Goal: Task Accomplishment & Management: Use online tool/utility

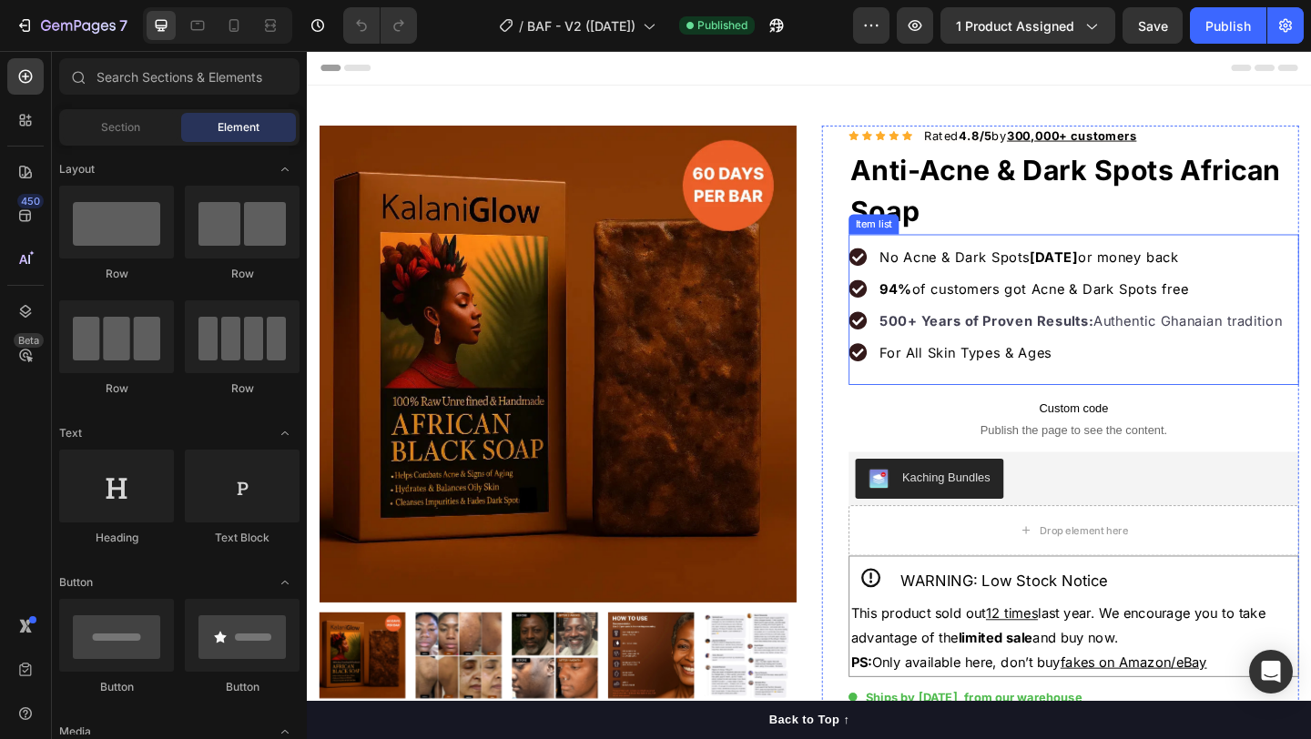
click at [985, 394] on div "No Acne & Dark Spots [DATE] or money back 94% of customers got Acne & Dark Spot…" at bounding box center [1141, 332] width 490 height 164
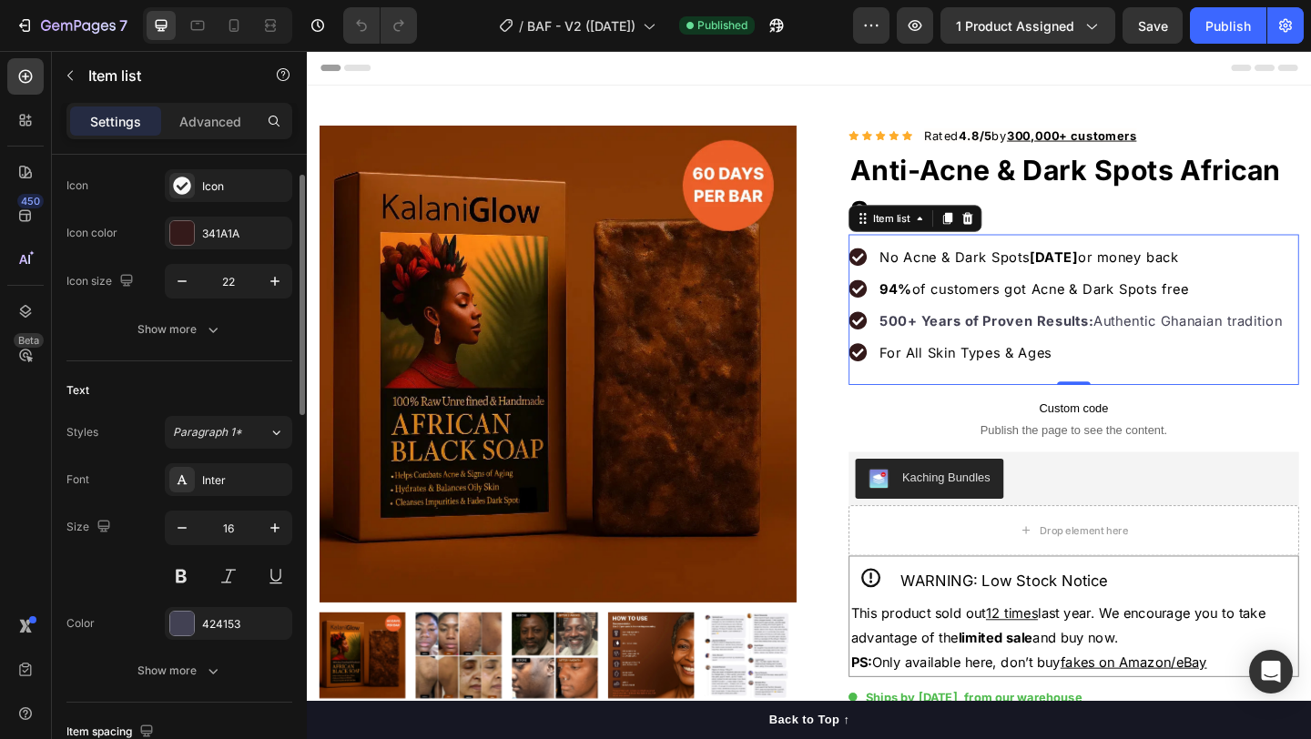
scroll to position [211, 0]
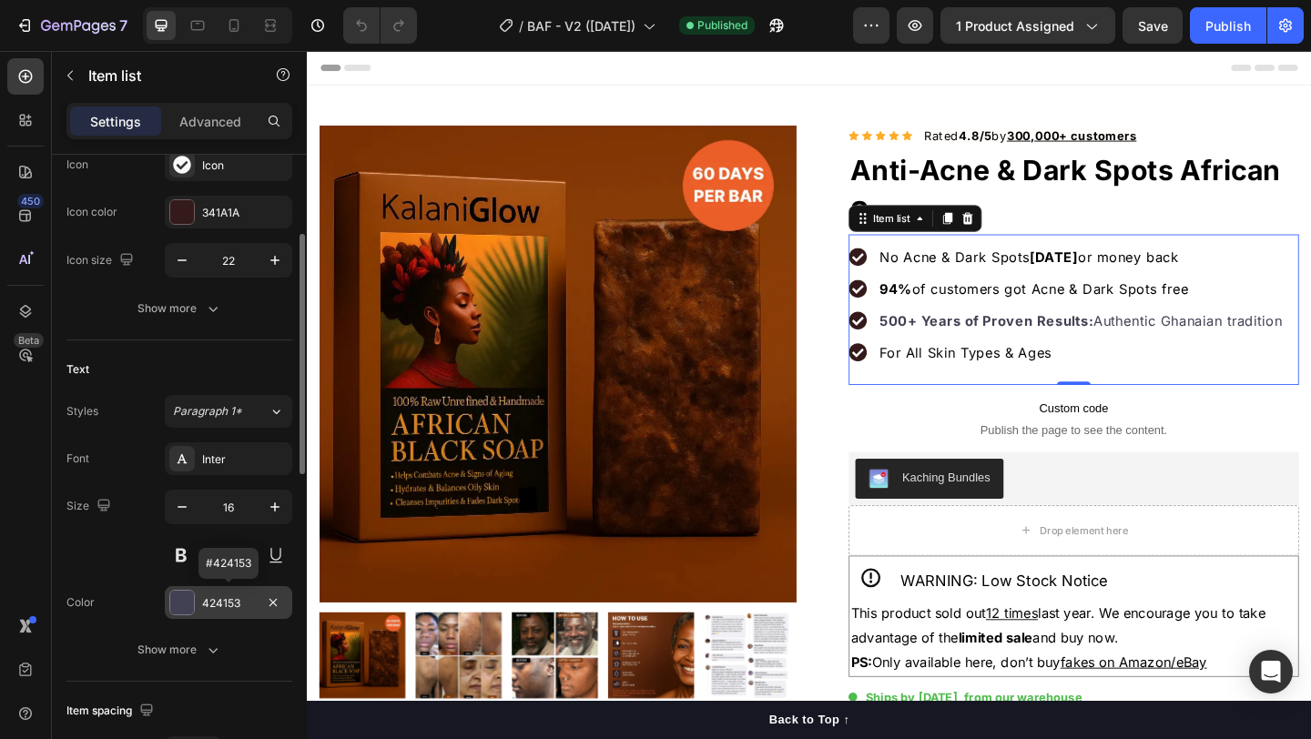
click at [238, 602] on div "424153" at bounding box center [228, 603] width 53 height 16
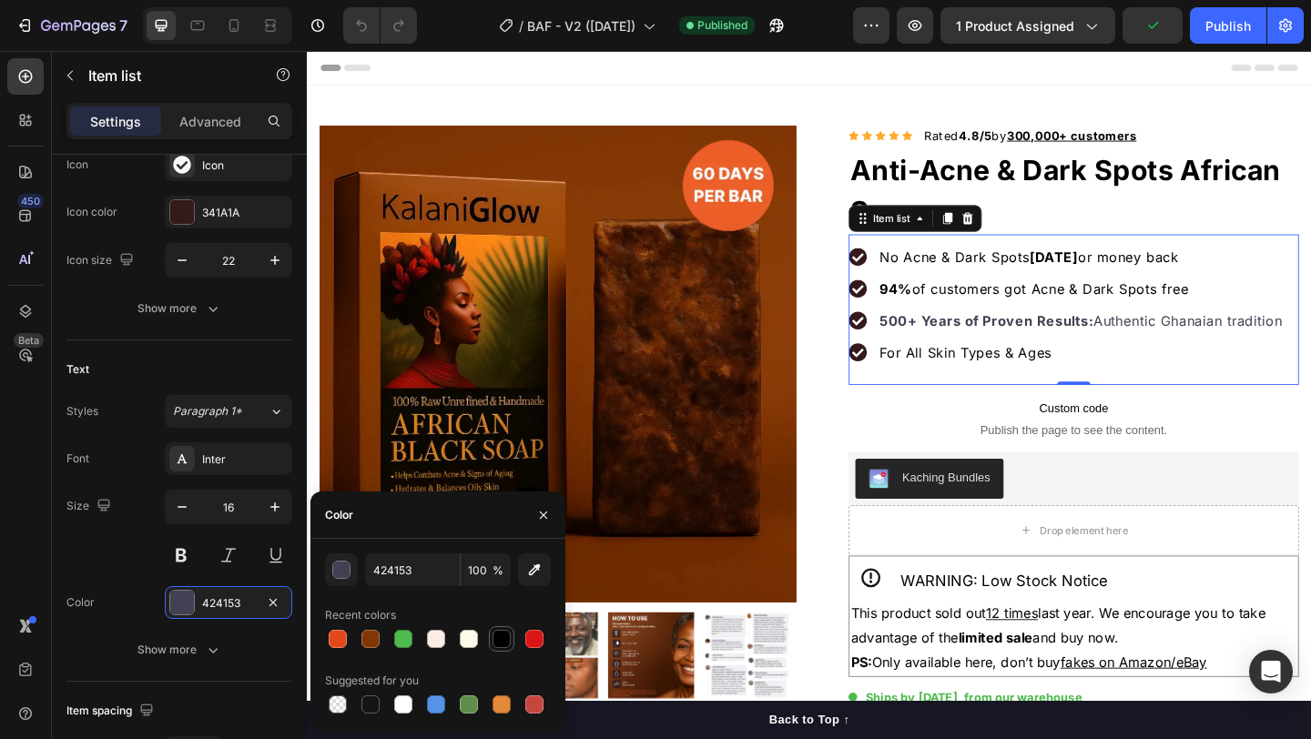
click at [512, 636] on div at bounding box center [502, 639] width 22 height 22
type input "000000"
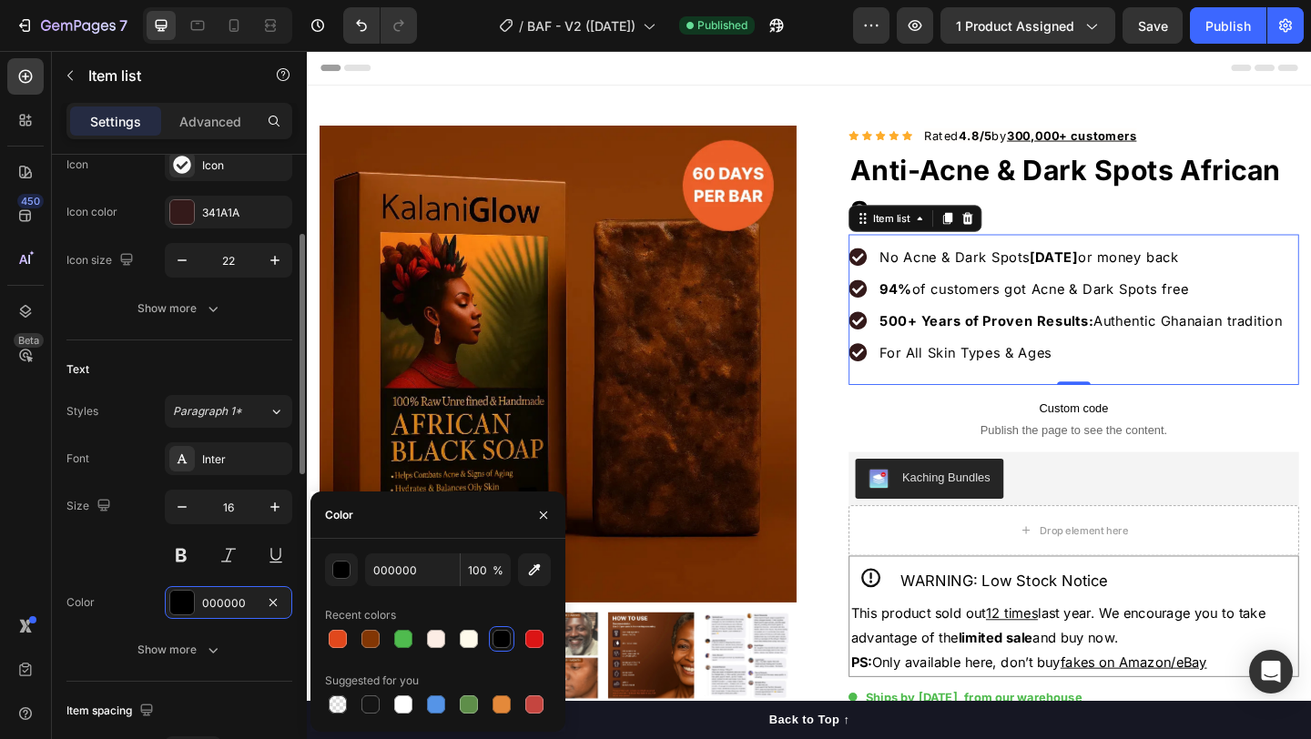
click at [106, 582] on div "Font Inter Size 16 Color 000000 Show more" at bounding box center [179, 554] width 226 height 224
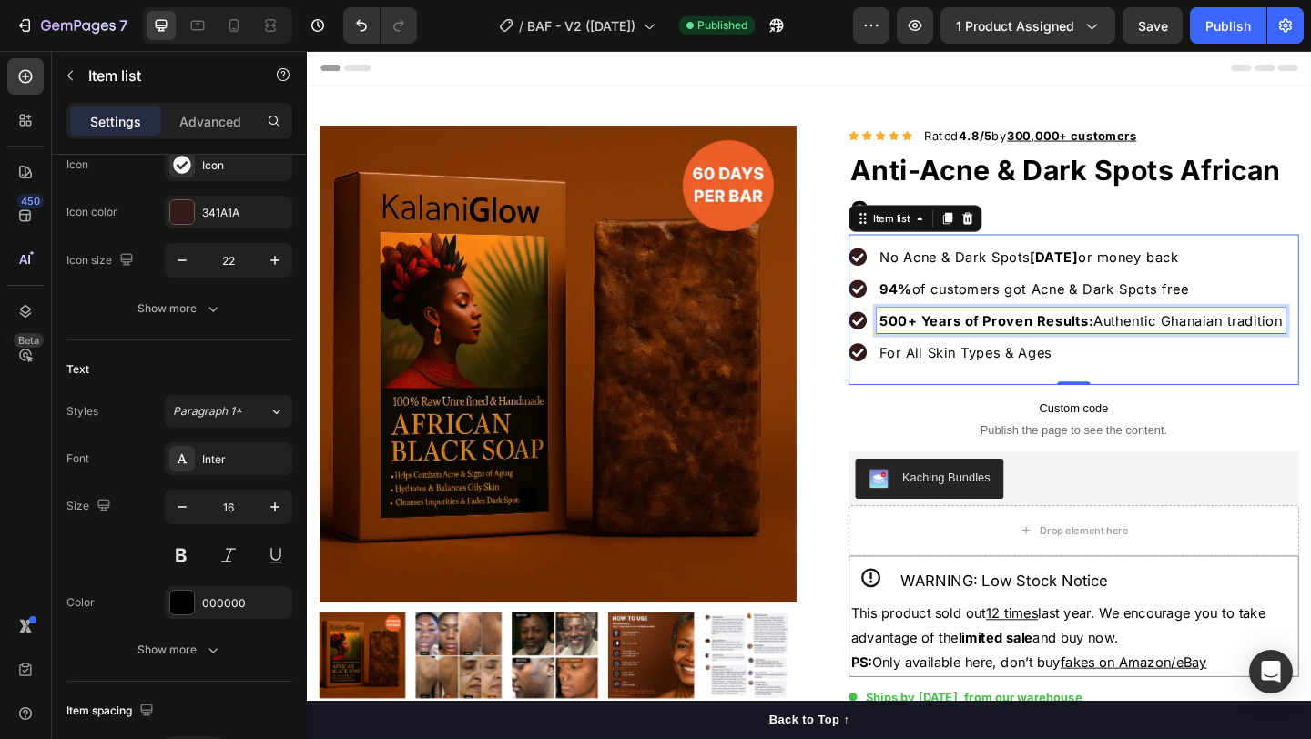
click at [980, 350] on strong "500+ Years of Proven Results:" at bounding box center [1046, 344] width 233 height 18
click at [981, 343] on strong "500+ Years of Proven Results:" at bounding box center [1046, 344] width 233 height 18
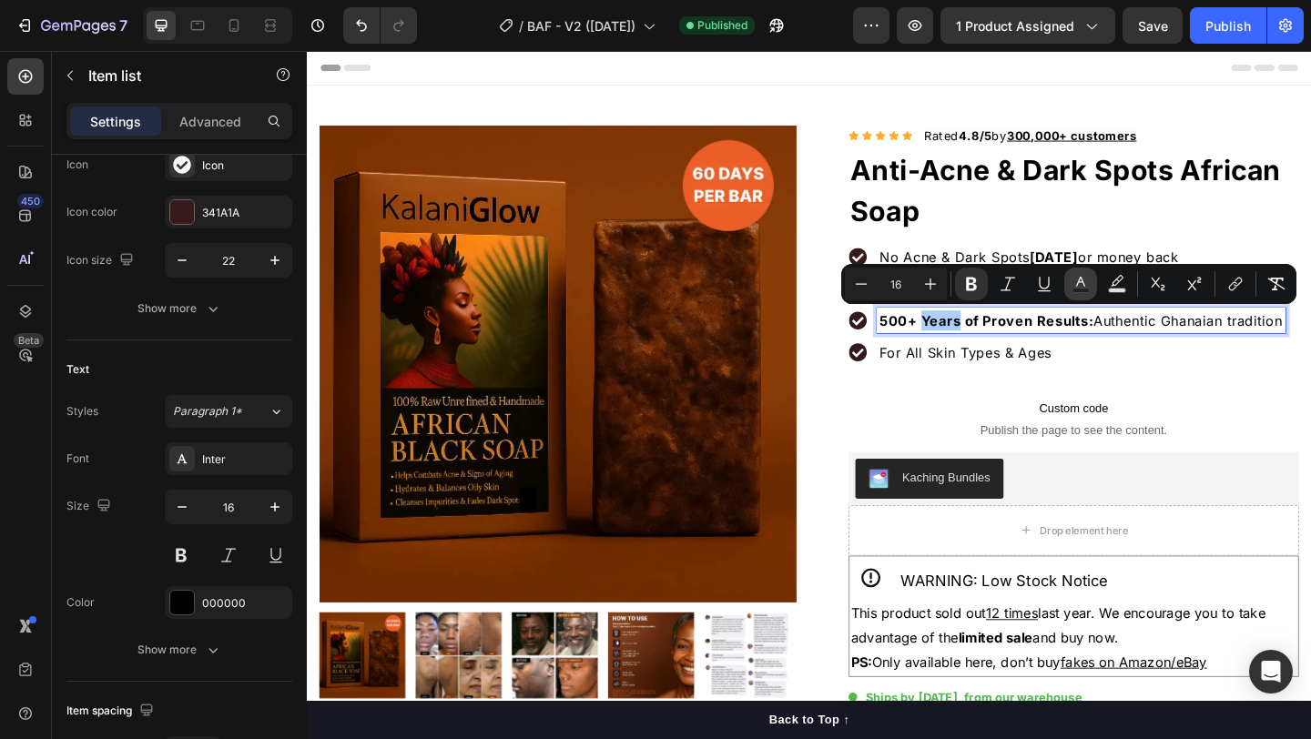
click at [1073, 284] on icon "Editor contextual toolbar" at bounding box center [1081, 284] width 18 height 18
type input "000000"
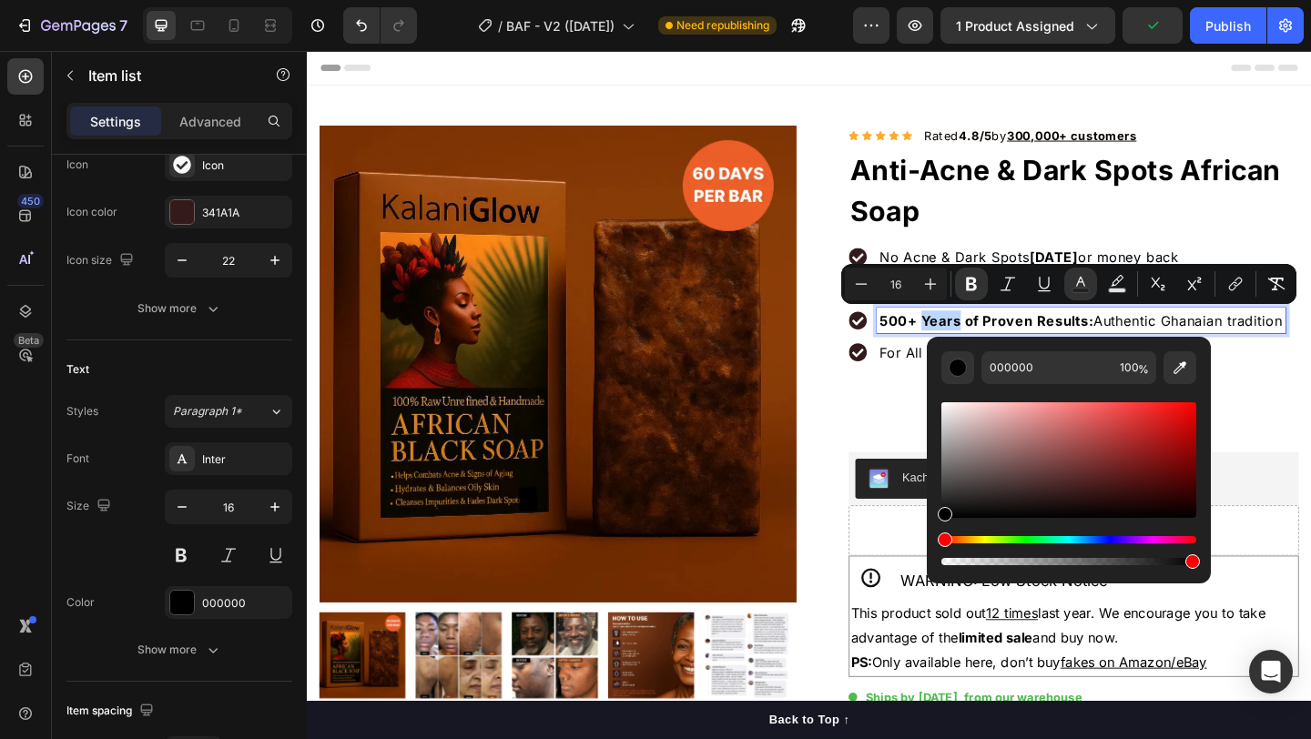
click at [1310, 352] on p "500+ Years of Proven Results: Authentic Ghanaian tradition" at bounding box center [1149, 344] width 439 height 22
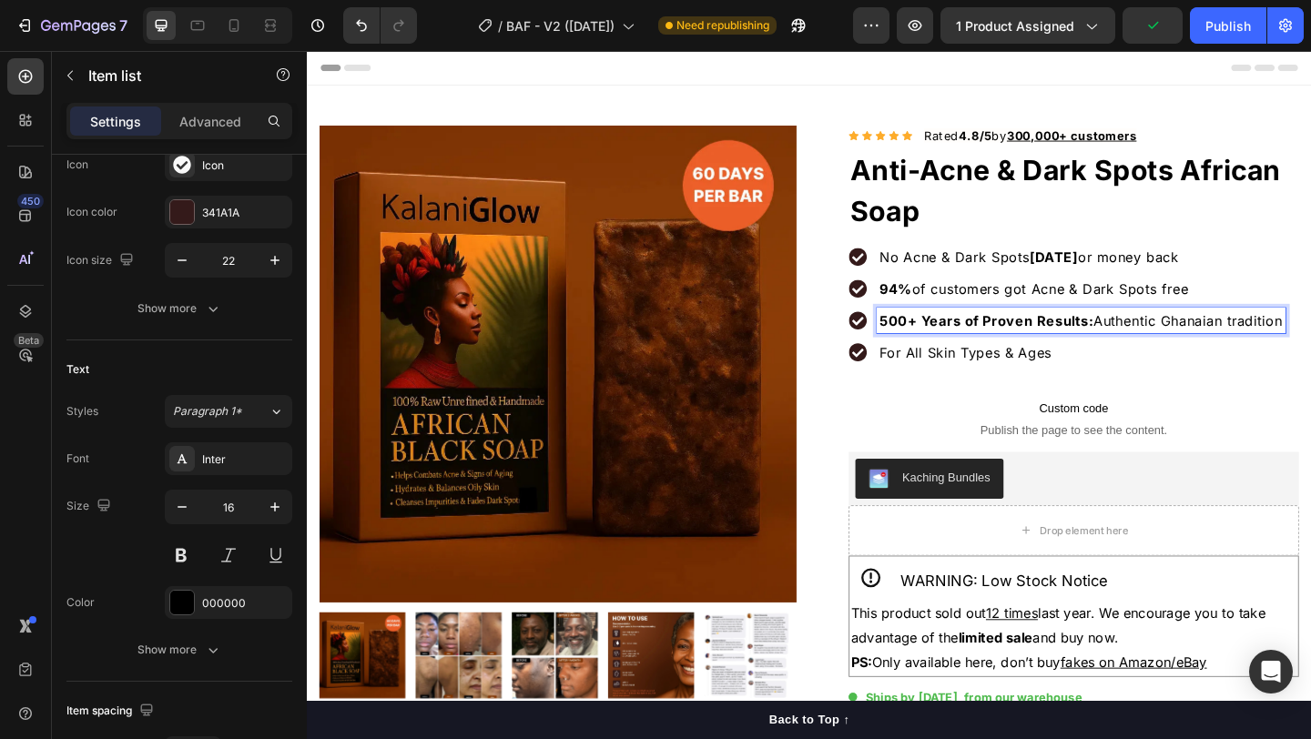
click at [1162, 373] on p "For All Skin Types & Ages" at bounding box center [1149, 379] width 439 height 22
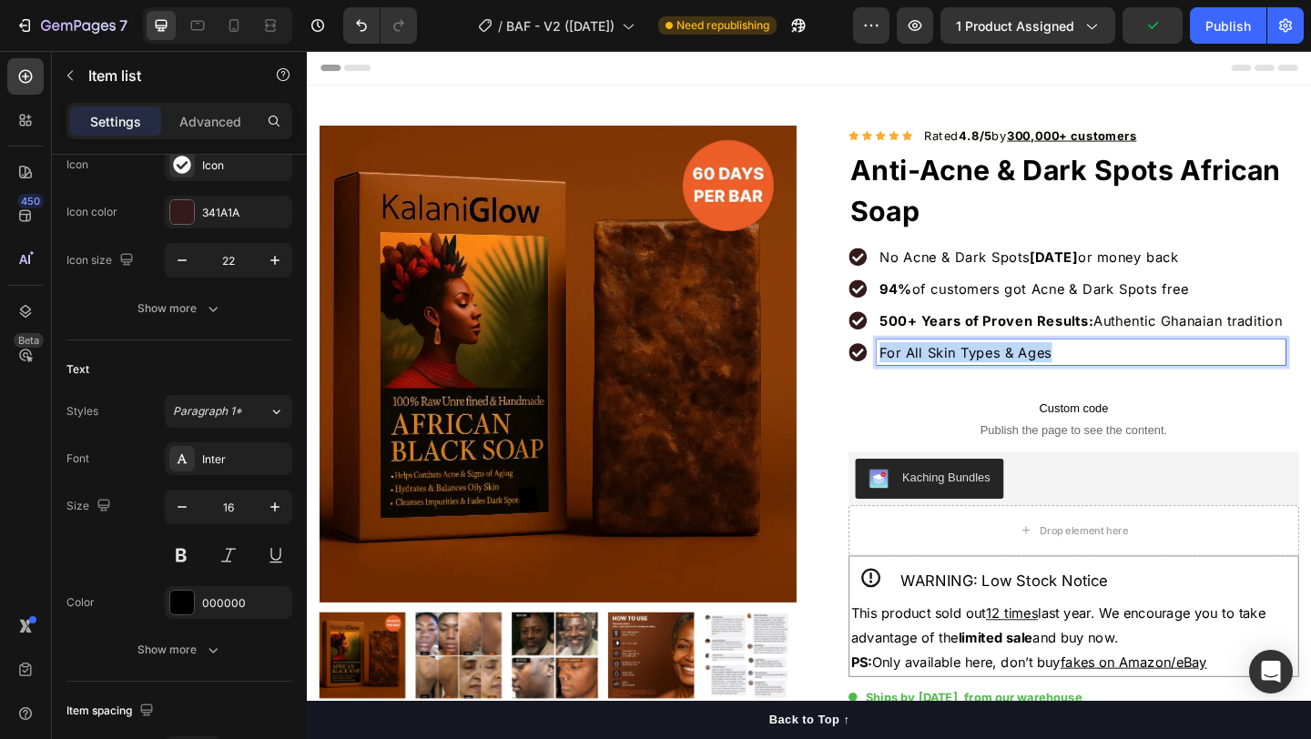
click at [1162, 373] on p "For All Skin Types & Ages" at bounding box center [1149, 379] width 439 height 22
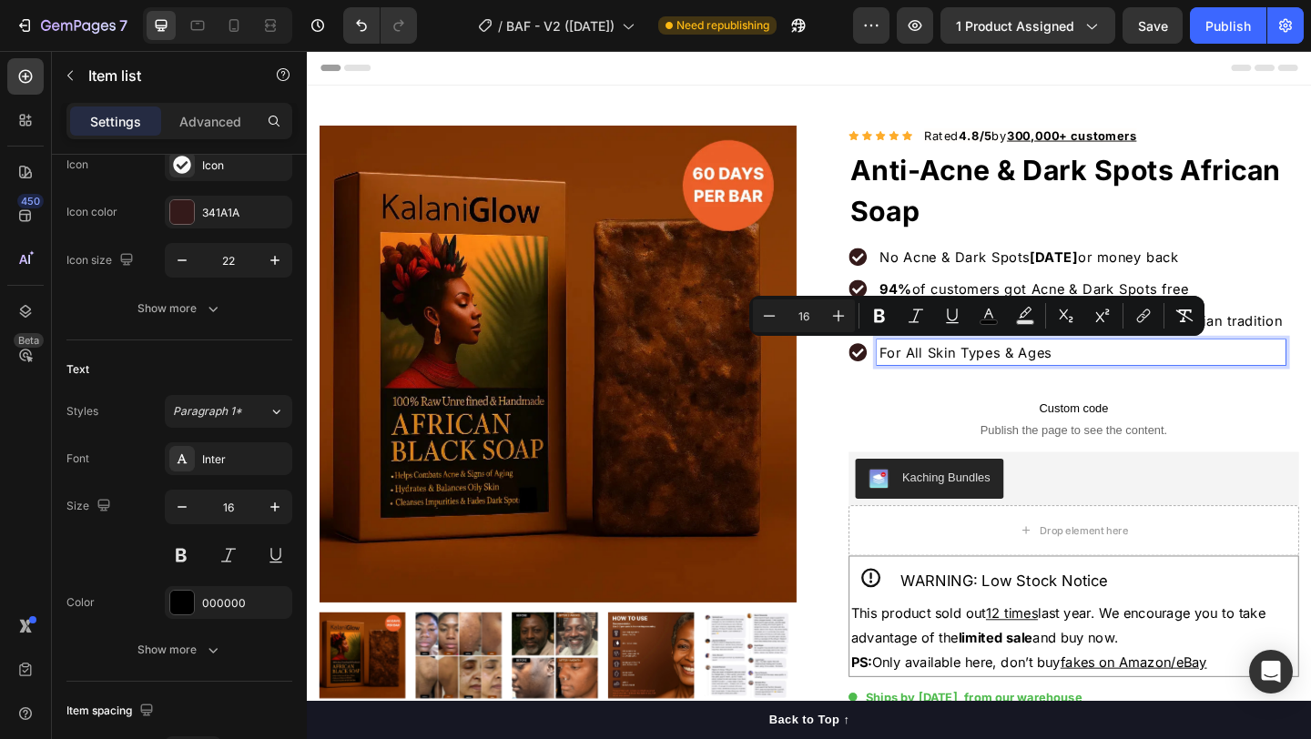
click at [1073, 270] on span "No Acne & Dark Spots [DATE] or money back" at bounding box center [1093, 275] width 326 height 18
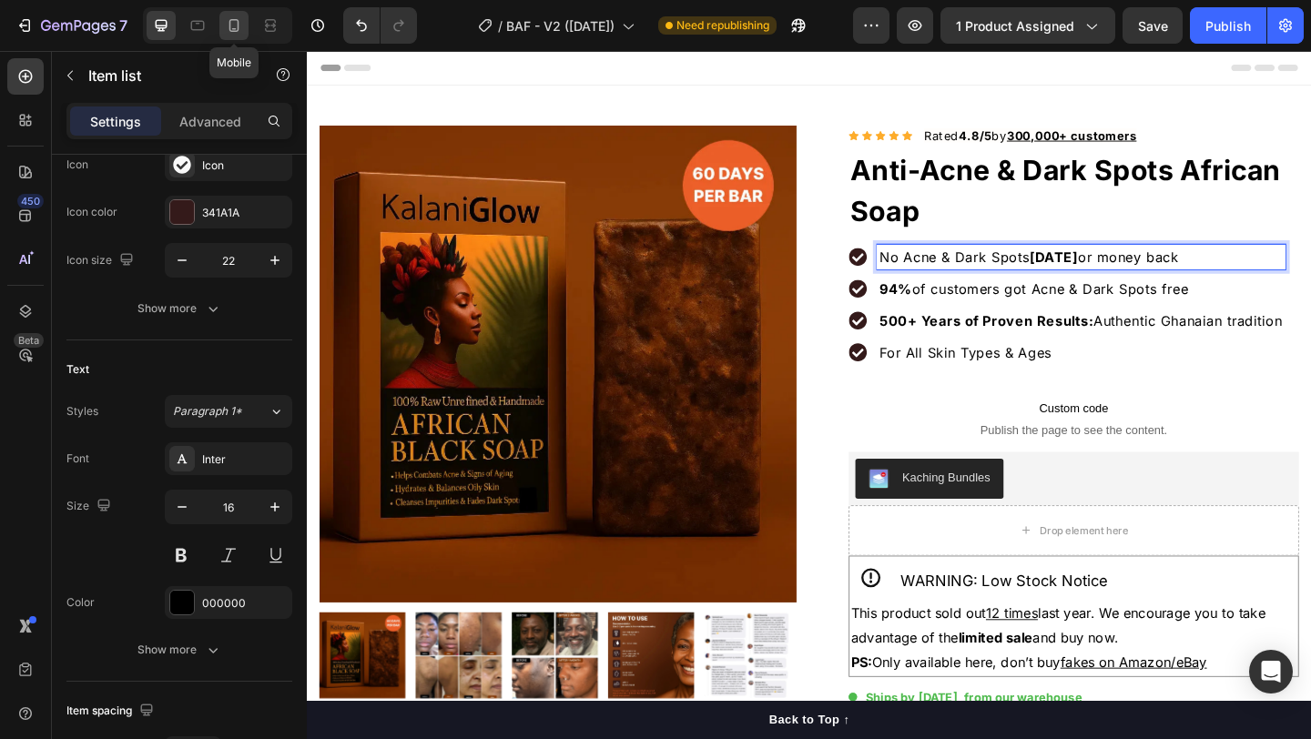
click at [235, 29] on icon at bounding box center [234, 25] width 18 height 18
type input "16"
type input "14"
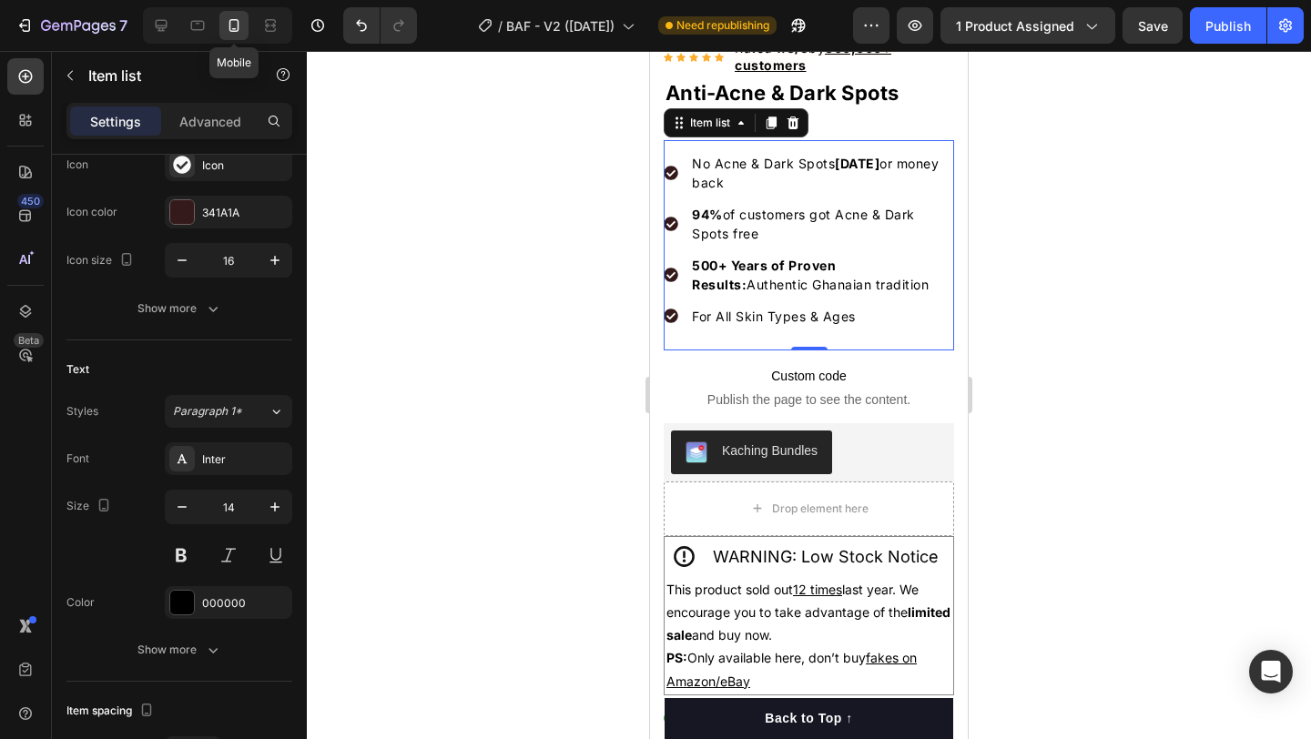
scroll to position [436, 0]
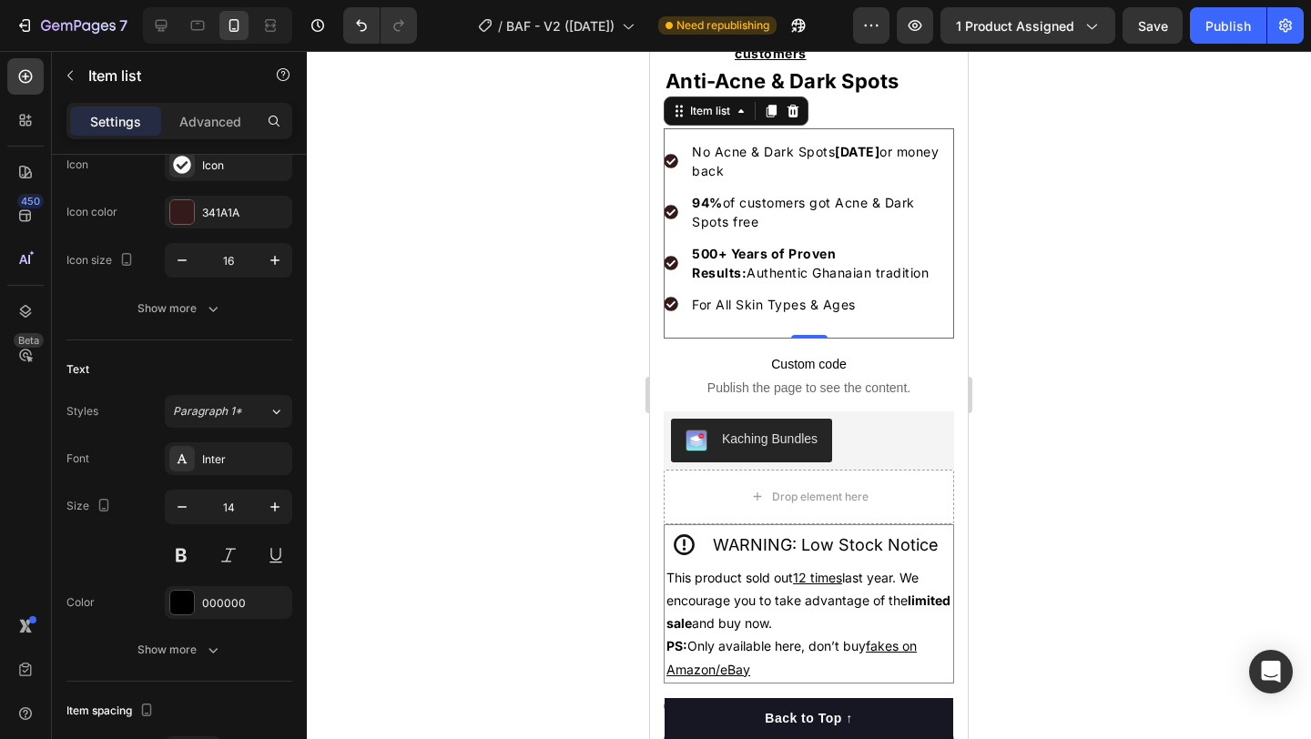
click at [730, 271] on div "No Acne & Dark Spots [DATE] or money back 94% of customers got Acne & Dark Spot…" at bounding box center [809, 228] width 290 height 178
click at [734, 255] on p "500+ Years of Proven Results: Authentic Ghanaian tradition" at bounding box center [821, 263] width 259 height 38
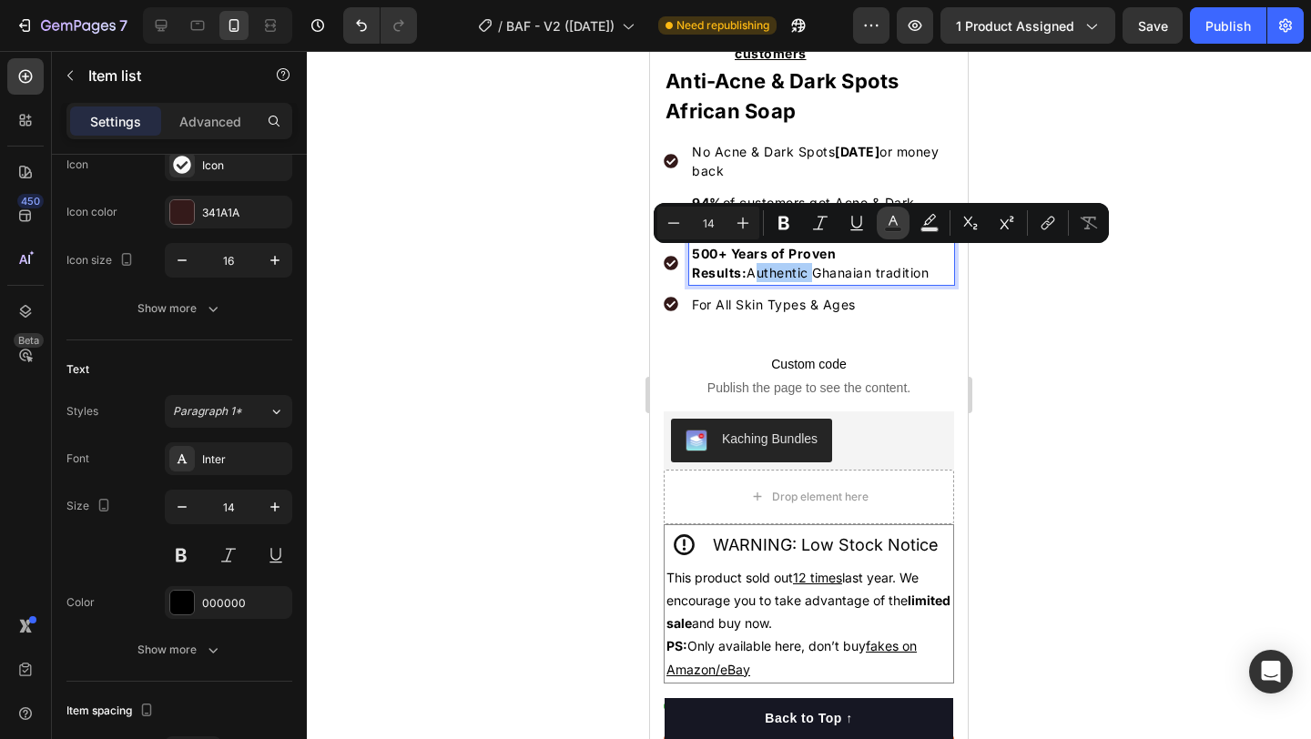
click at [900, 231] on rect "Editor contextual toolbar" at bounding box center [893, 230] width 17 height 5
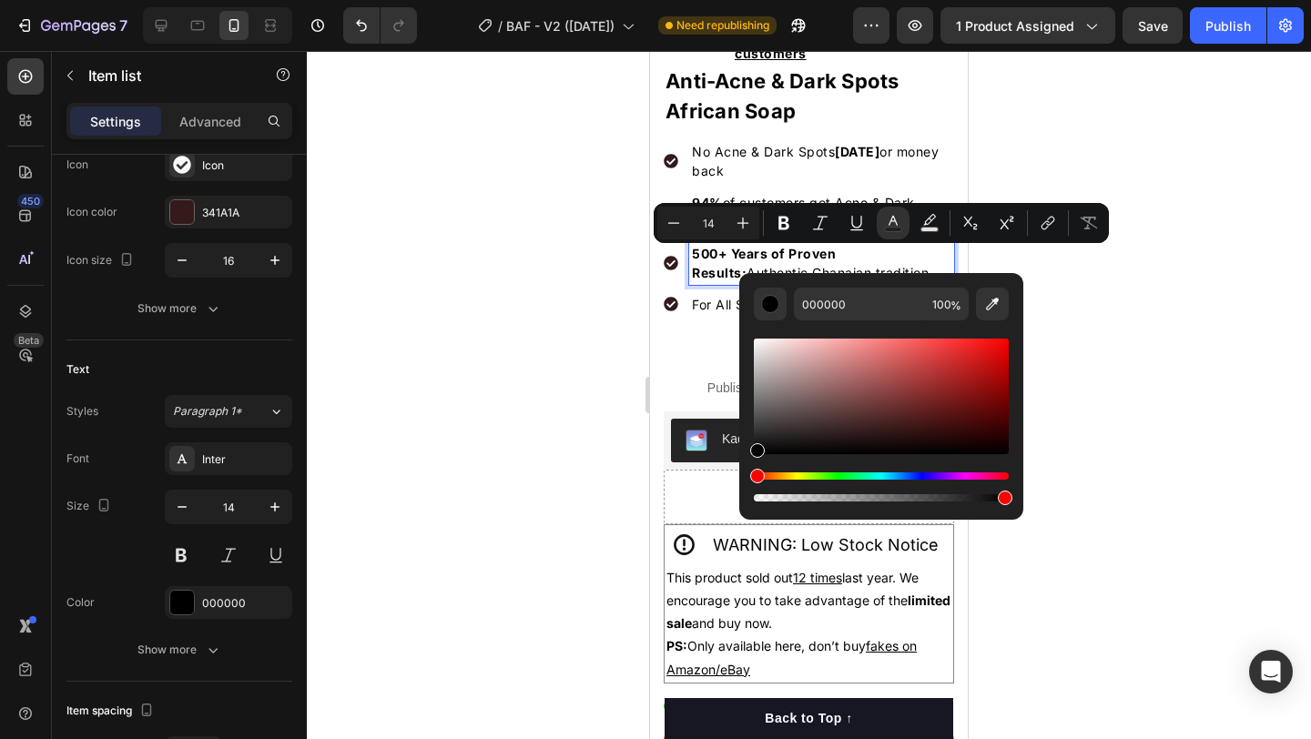
click at [712, 297] on span "For All Skin Types & Ages" at bounding box center [774, 304] width 164 height 15
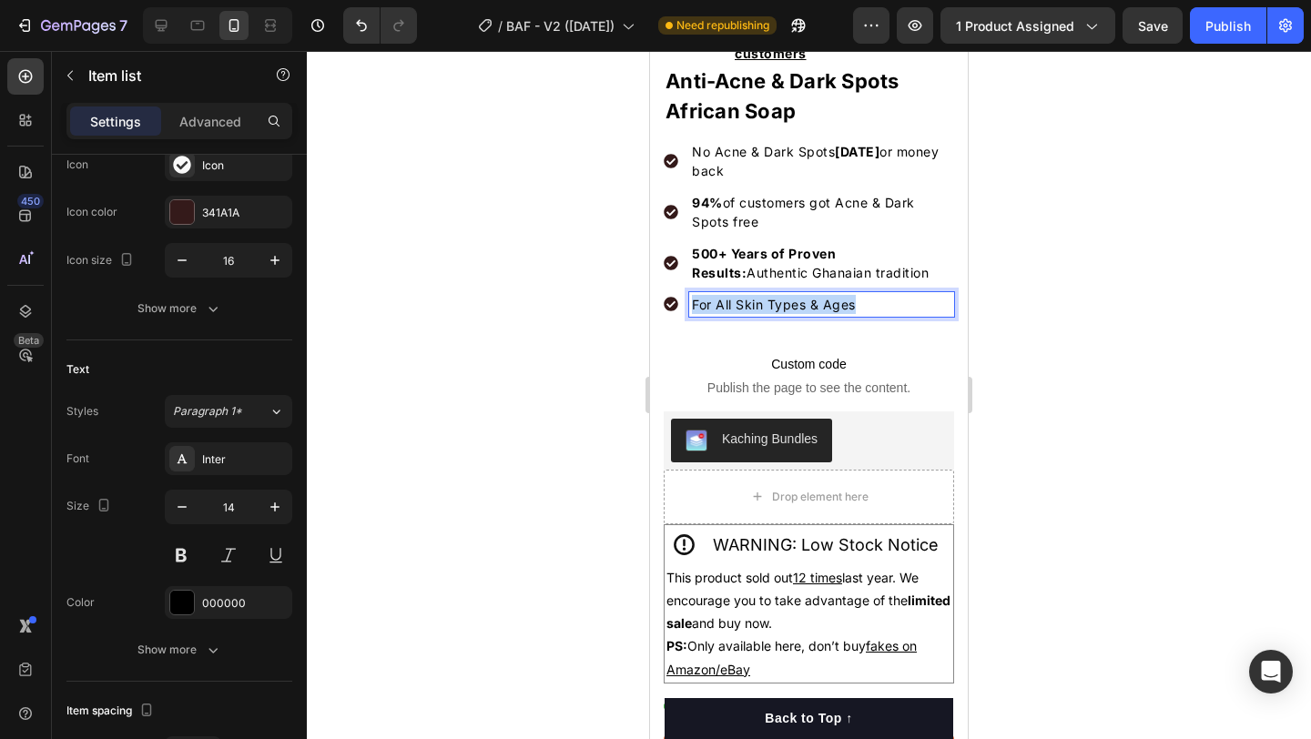
click at [712, 297] on span "For All Skin Types & Ages" at bounding box center [774, 304] width 164 height 15
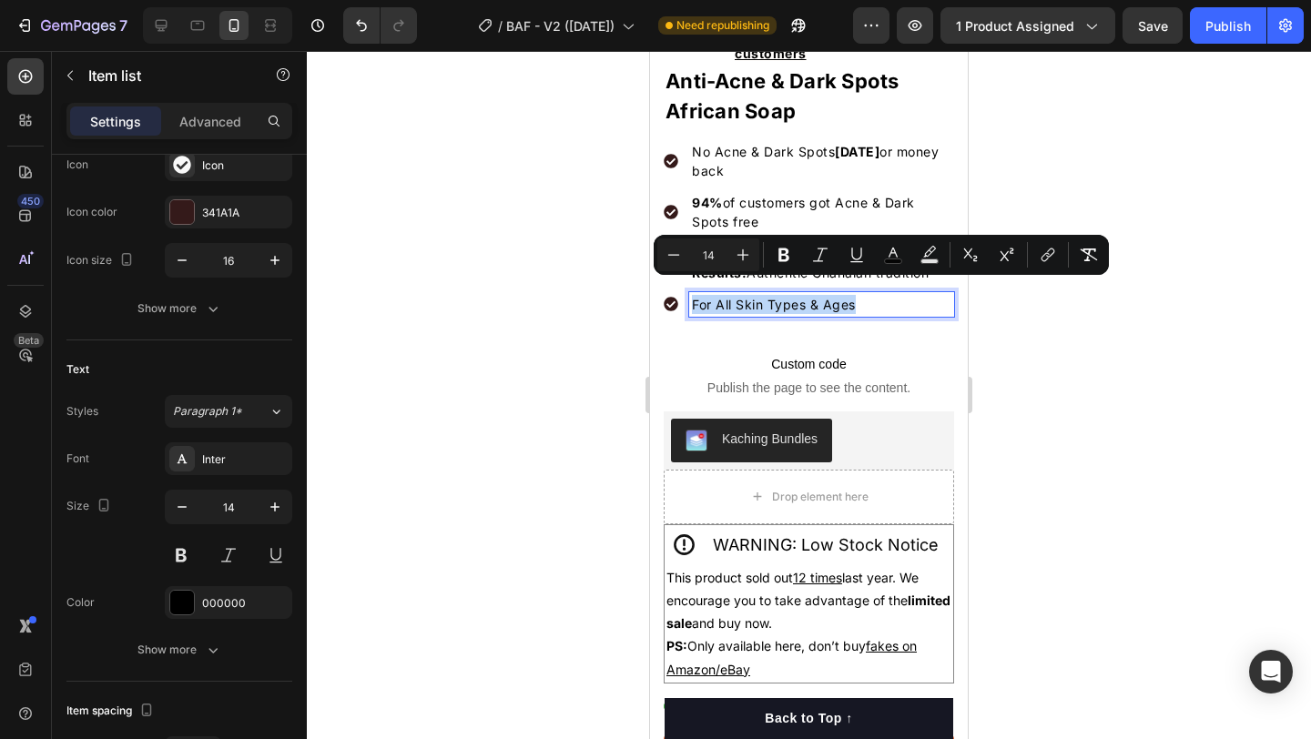
click at [901, 300] on div "For All Skin Types & Ages" at bounding box center [821, 304] width 265 height 25
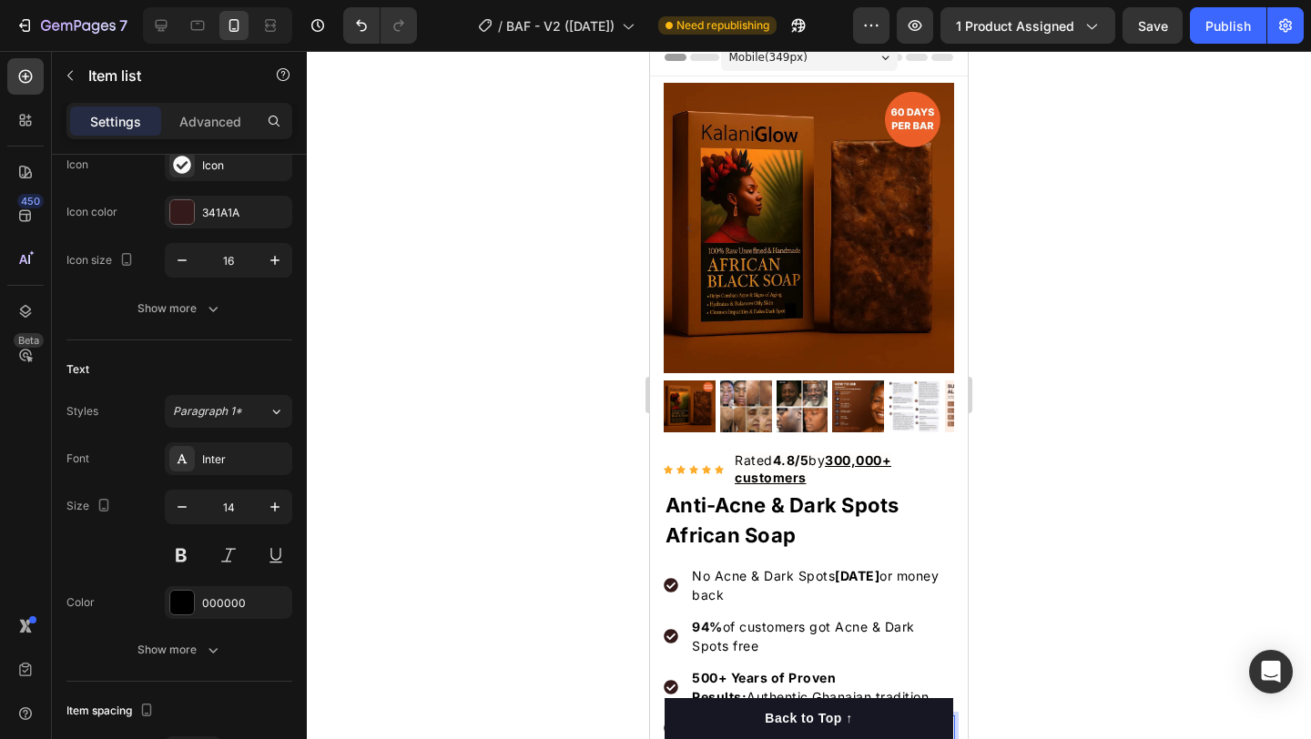
scroll to position [0, 0]
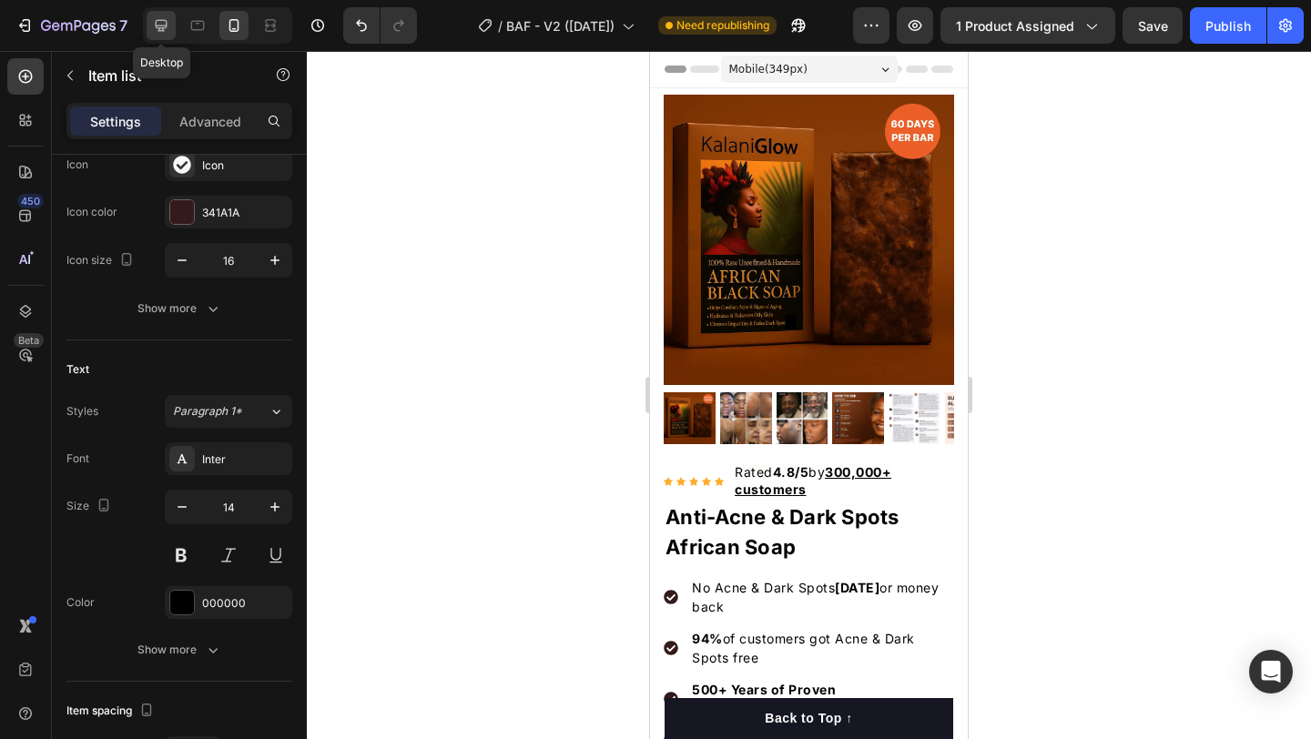
click at [158, 33] on icon at bounding box center [161, 25] width 18 height 18
type input "22"
type input "16"
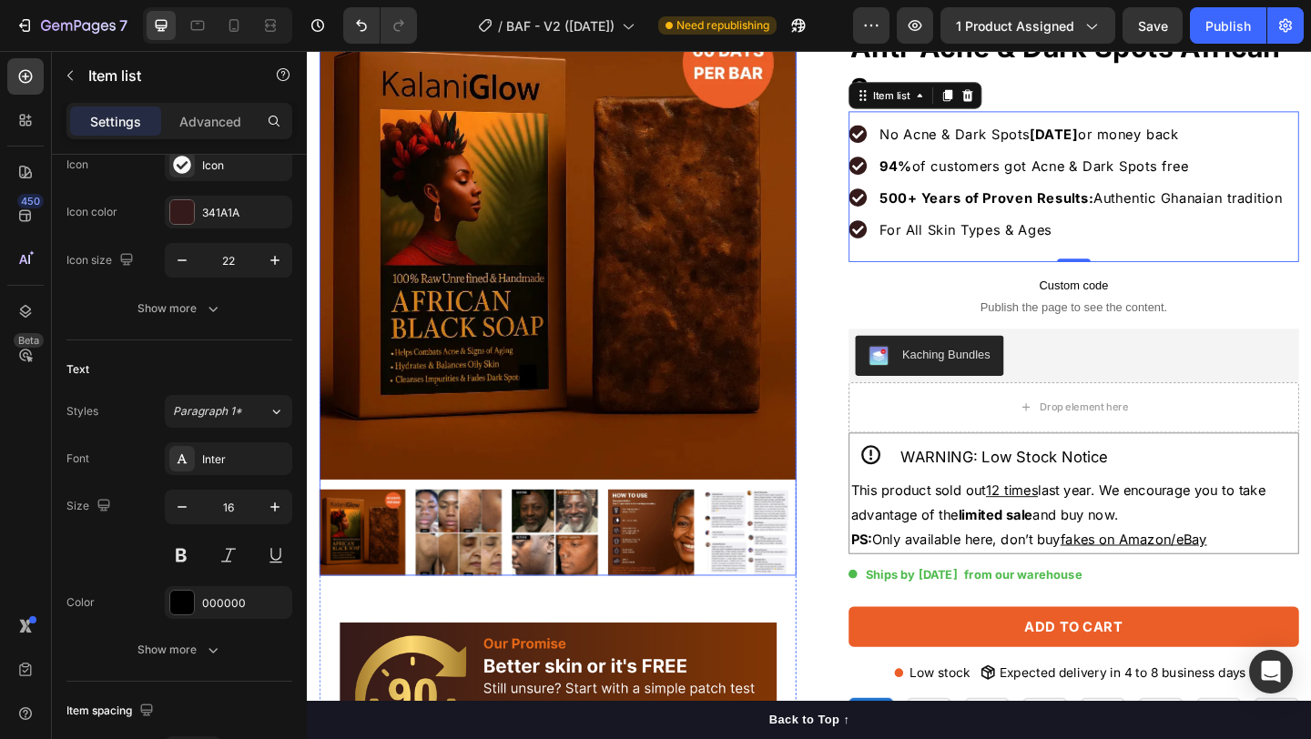
scroll to position [134, 0]
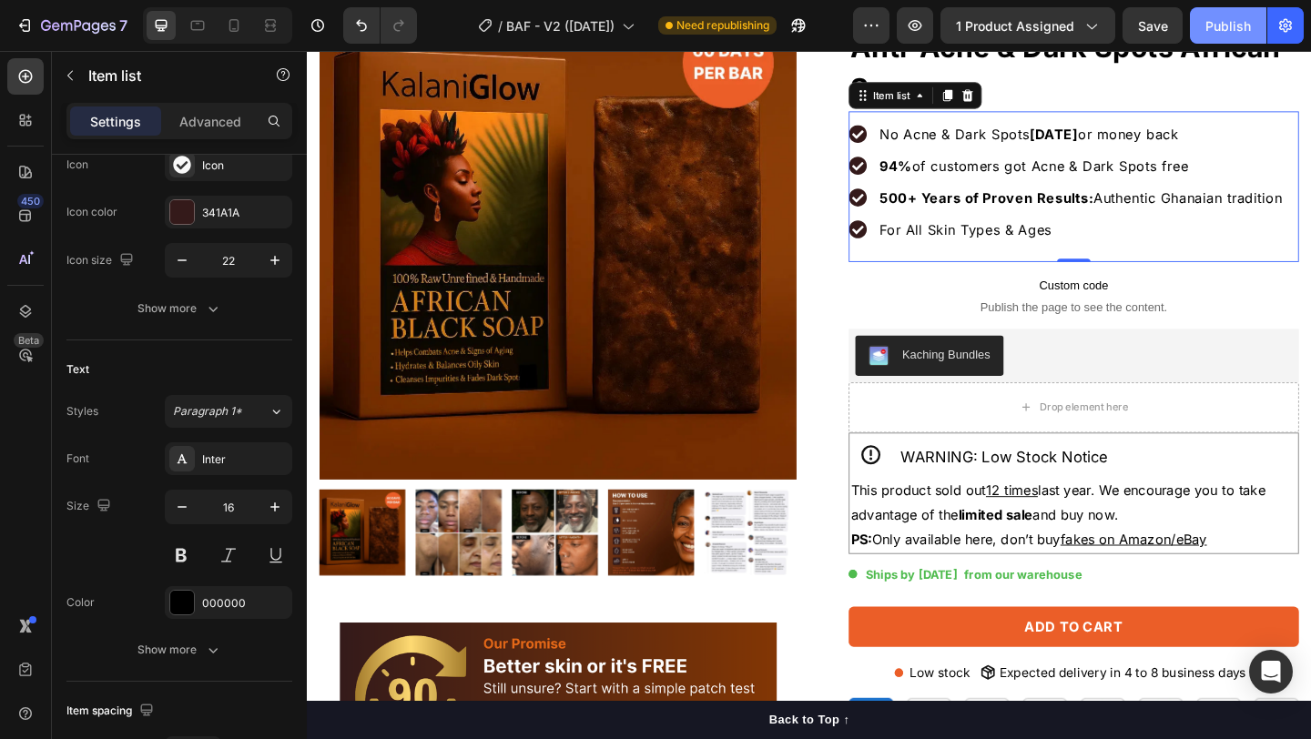
click at [1223, 18] on div "Publish" at bounding box center [1228, 25] width 46 height 19
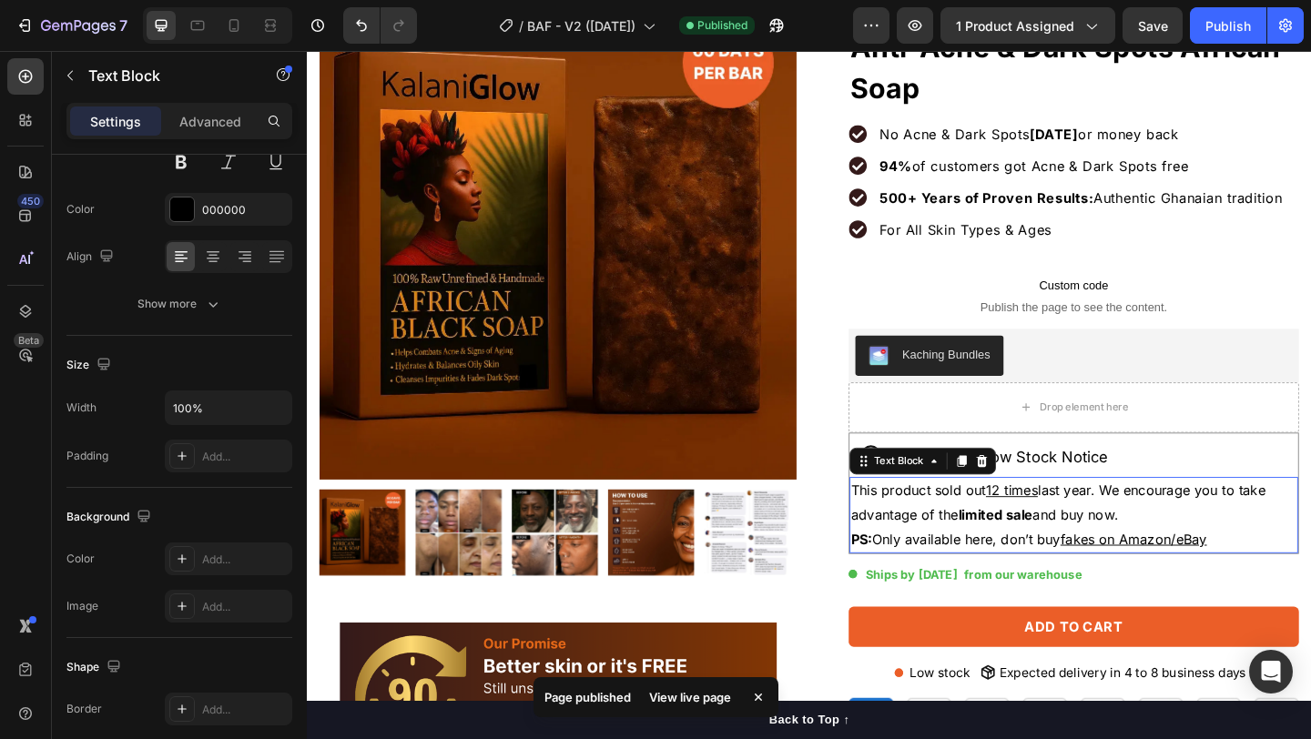
click at [978, 571] on p "PS: Only available here, don’t buy fakes on Amazon/eBay" at bounding box center [1141, 582] width 484 height 26
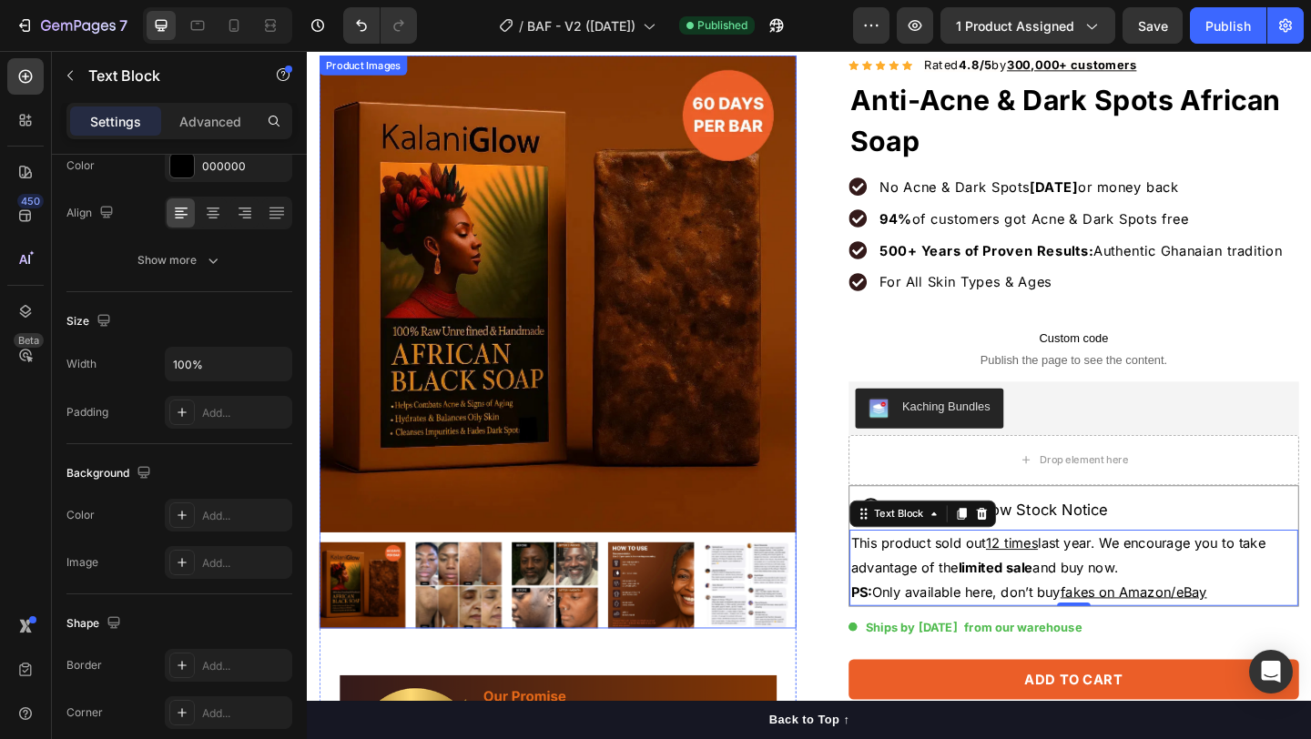
scroll to position [115, 0]
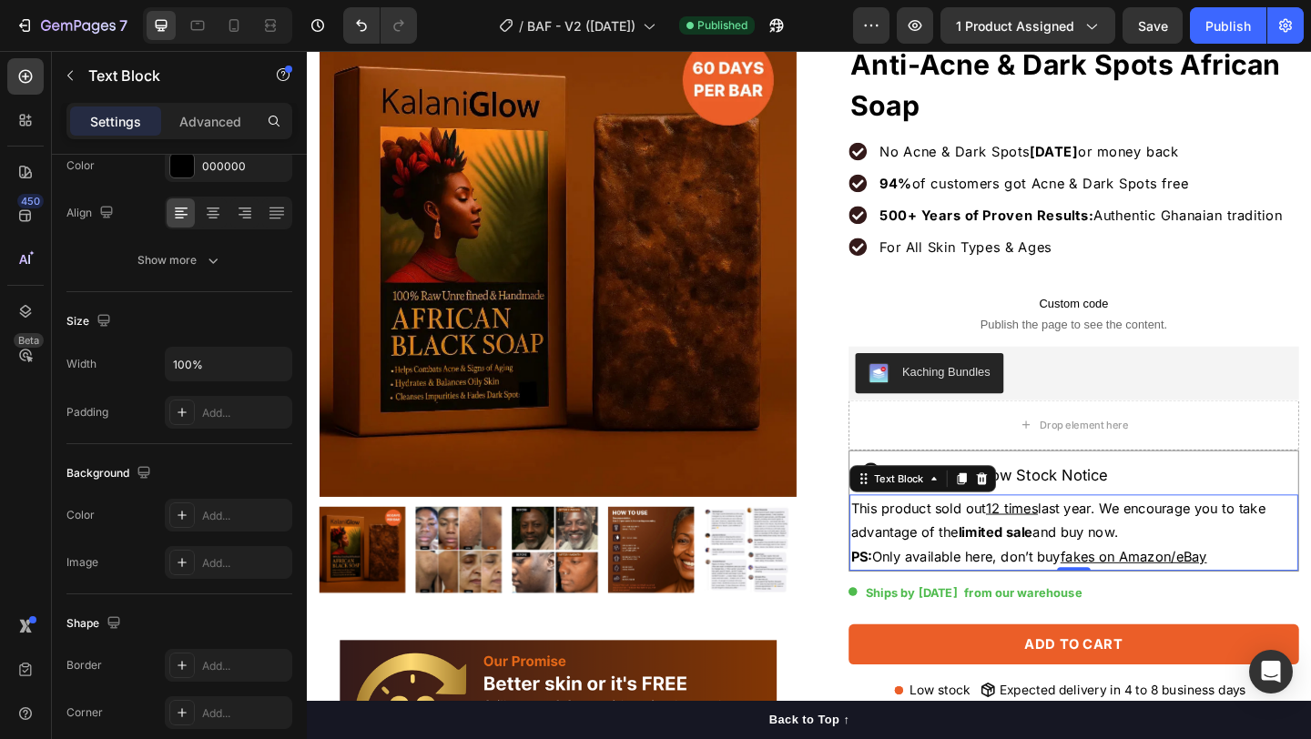
click at [918, 572] on p "This product sold out 12 times last year. We encourage you to take advantage of…" at bounding box center [1141, 561] width 484 height 53
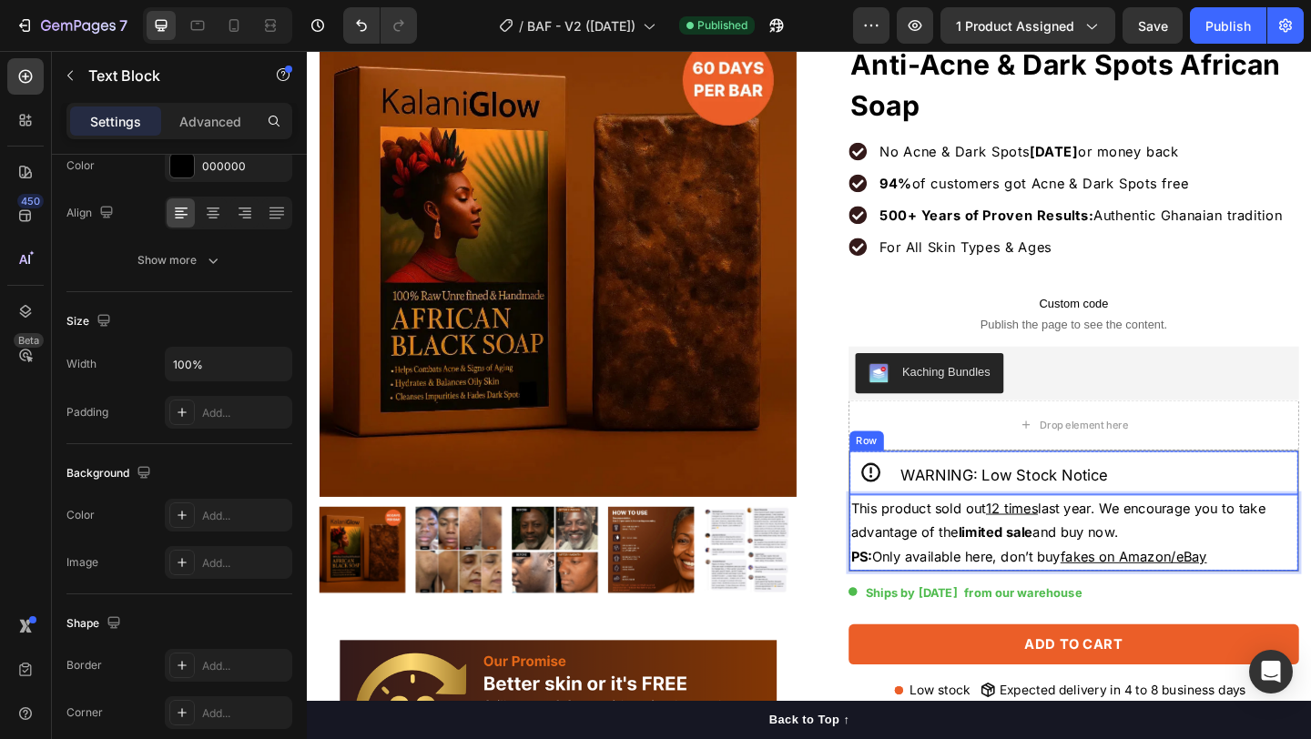
click at [1243, 516] on div "Icon WARNING: Low Stock Notice Heading Row" at bounding box center [1141, 510] width 488 height 48
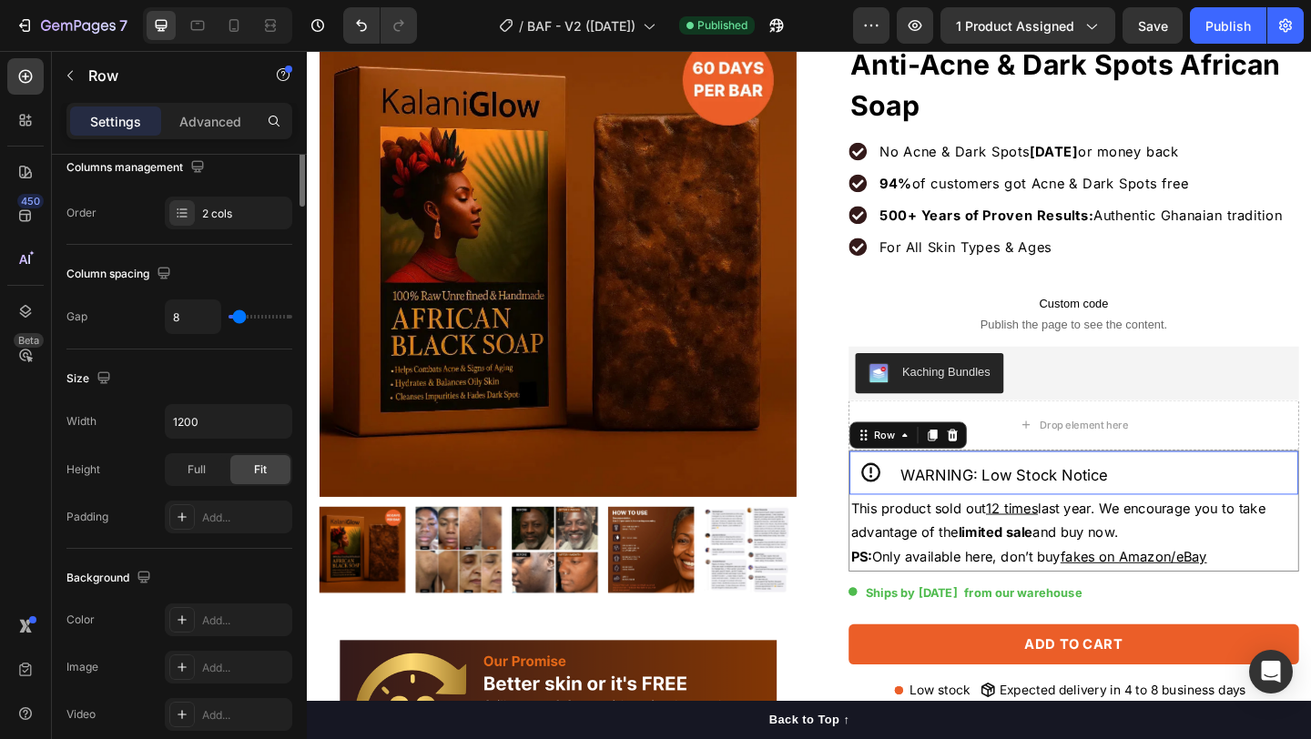
scroll to position [0, 0]
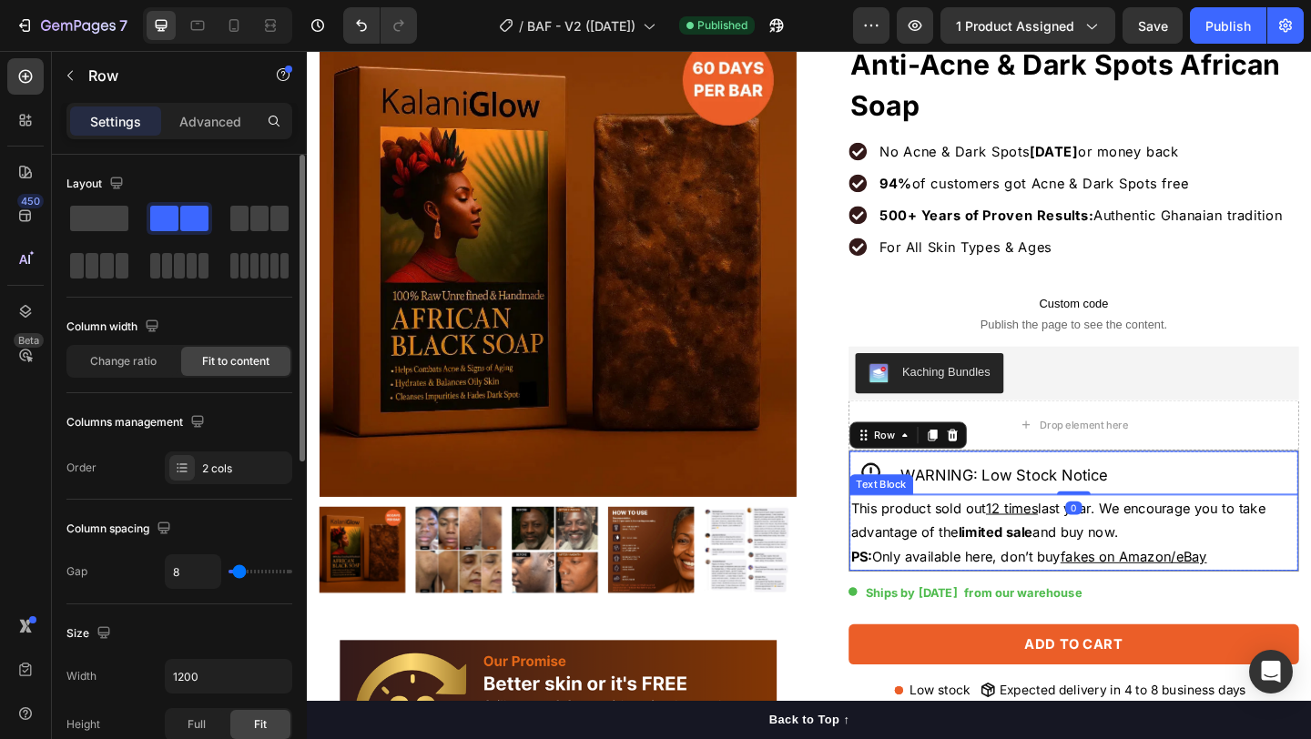
click at [1237, 560] on p "This product sold out 12 times last year. We encourage you to take advantage of…" at bounding box center [1141, 561] width 484 height 53
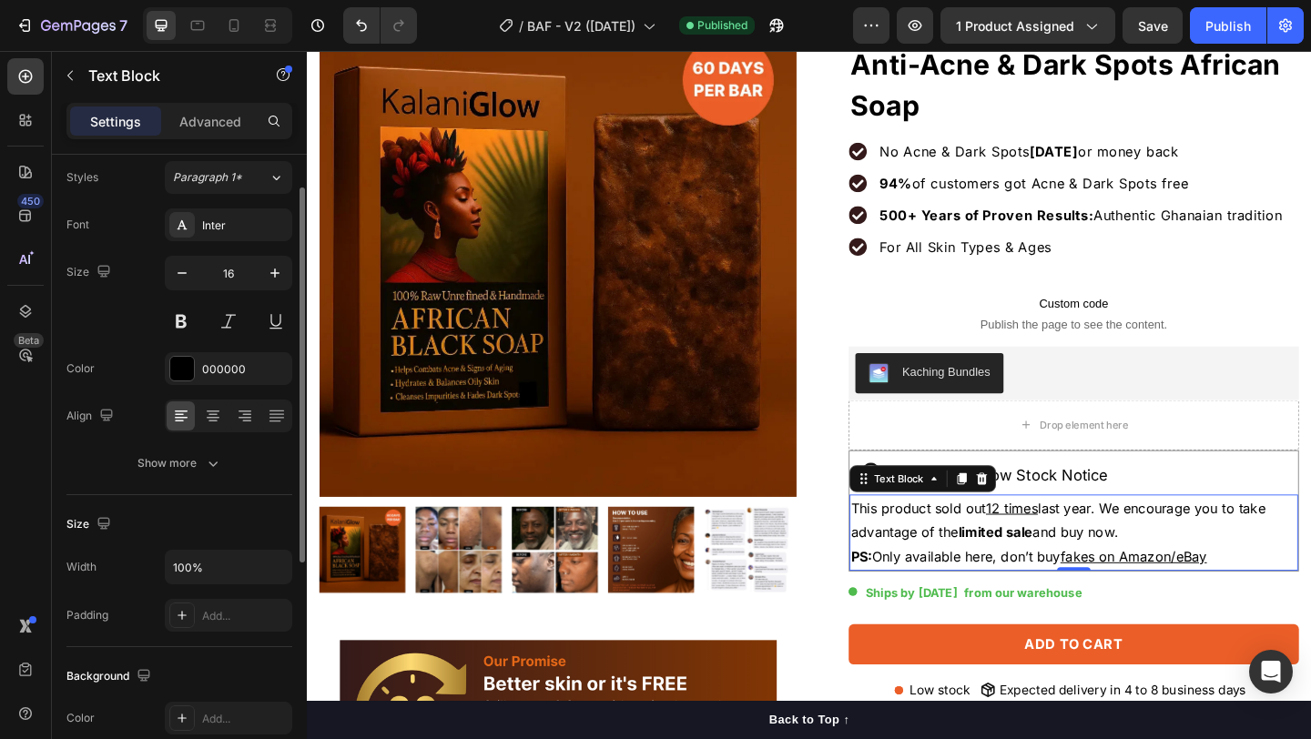
scroll to position [54, 0]
click at [188, 464] on div "Show more" at bounding box center [179, 462] width 85 height 18
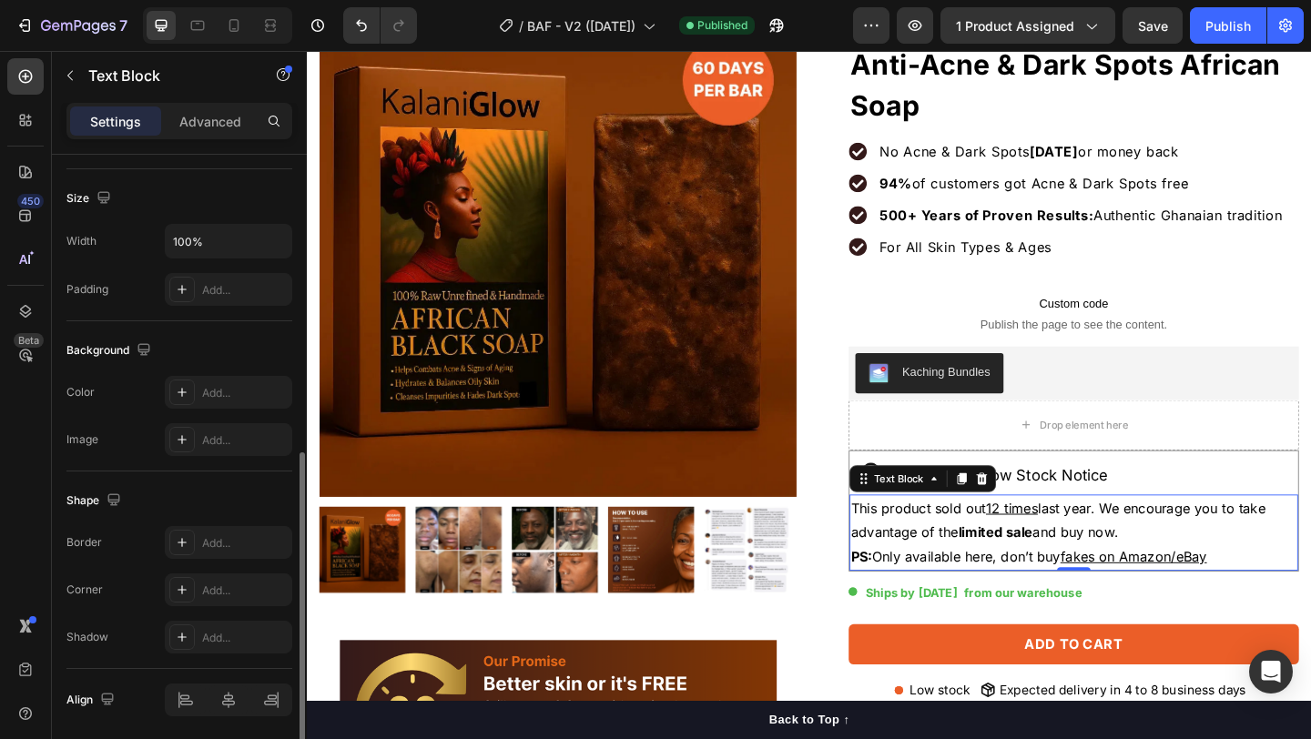
scroll to position [613, 0]
click at [203, 137] on div "Settings Advanced" at bounding box center [179, 121] width 226 height 36
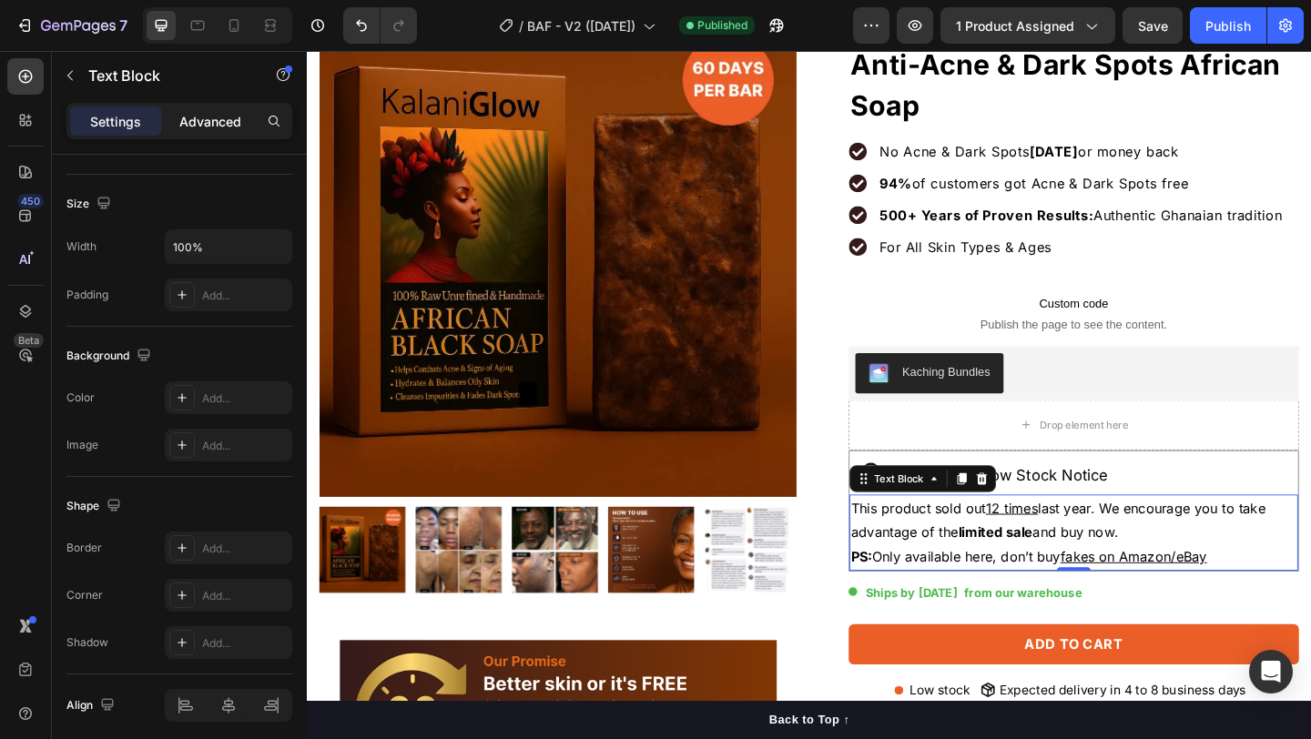
click at [207, 124] on p "Advanced" at bounding box center [210, 121] width 62 height 19
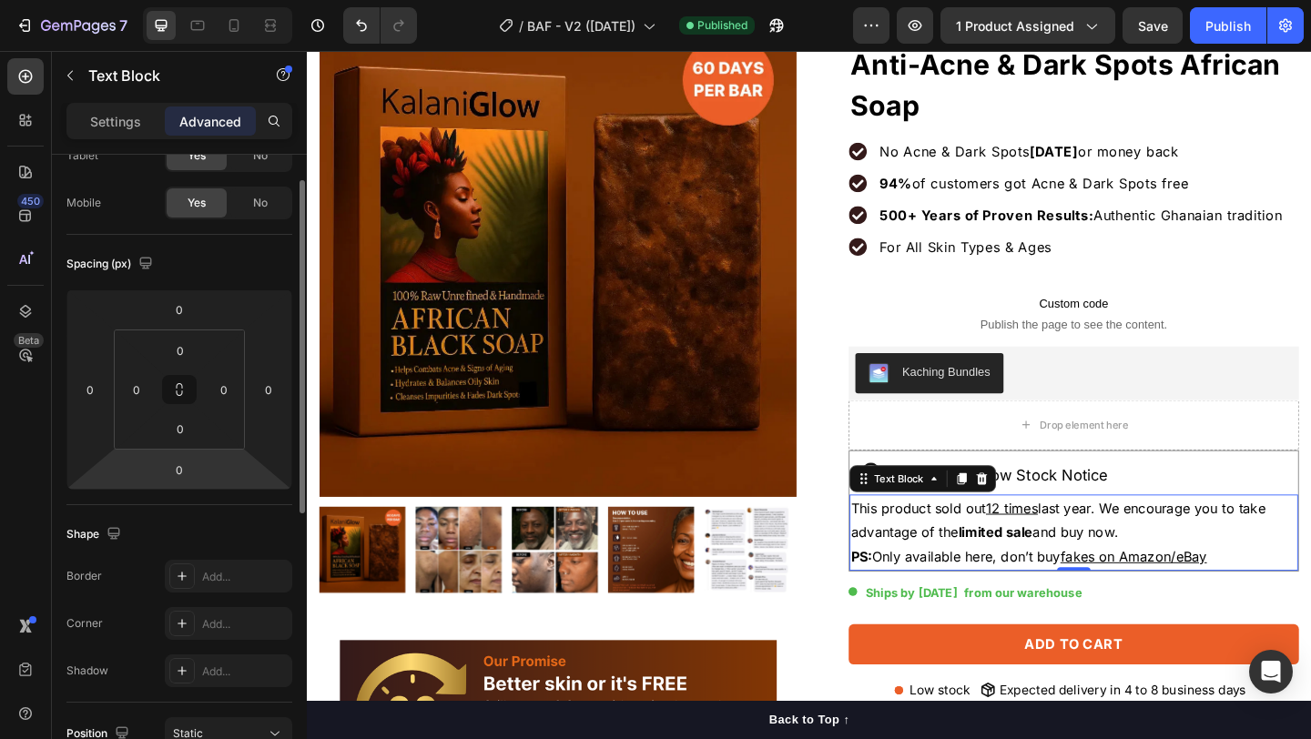
scroll to position [94, 0]
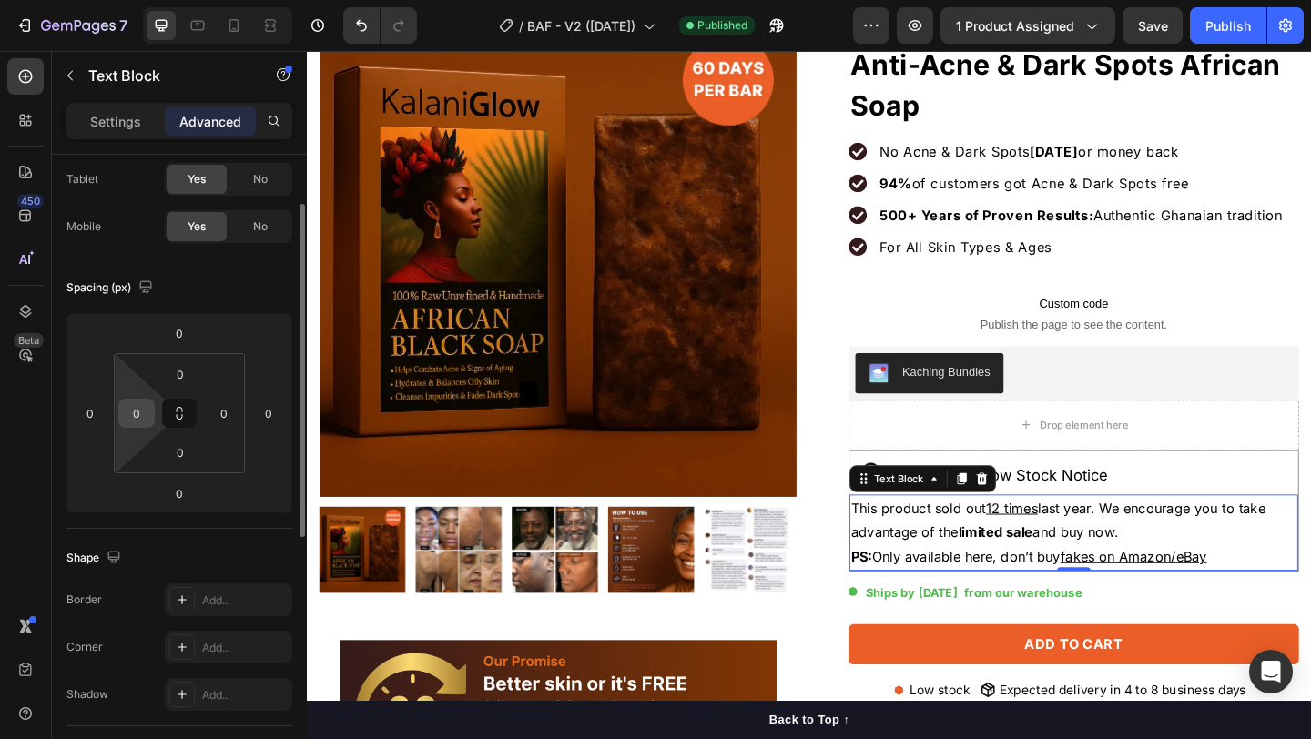
click at [137, 411] on input "0" at bounding box center [136, 413] width 27 height 27
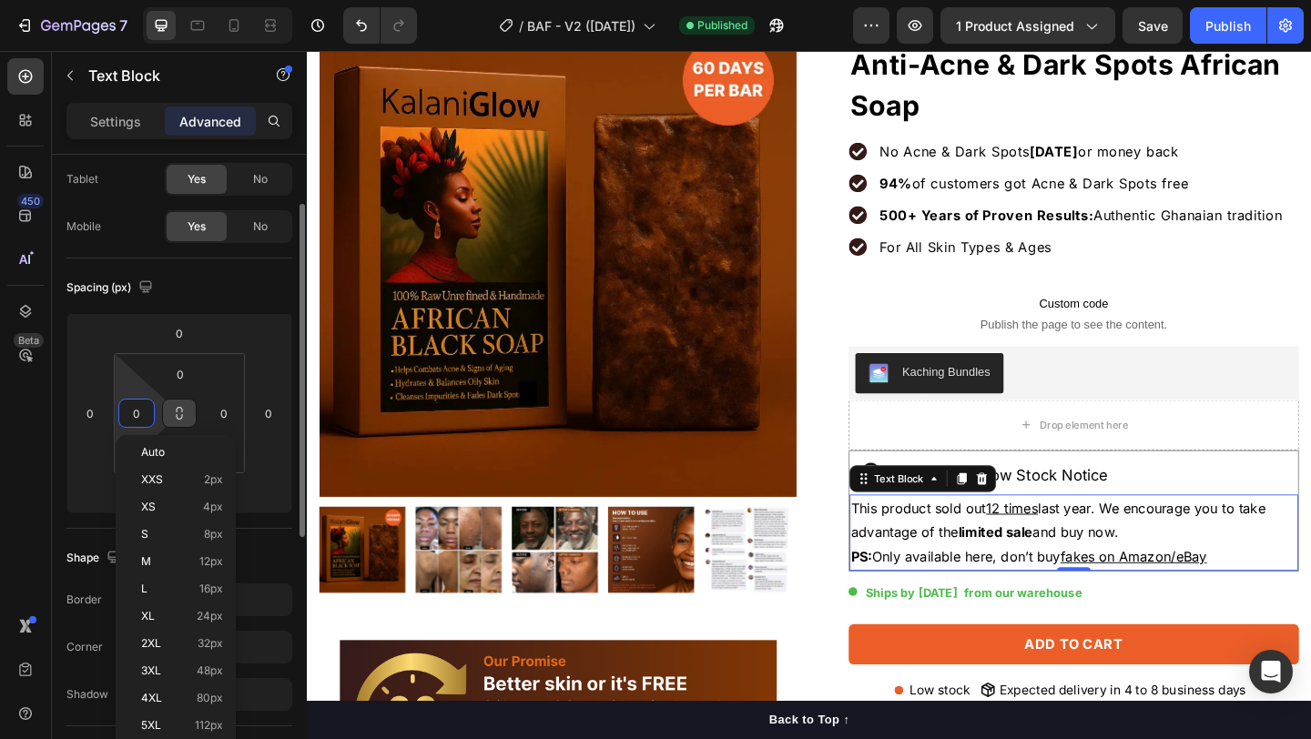
type input "4"
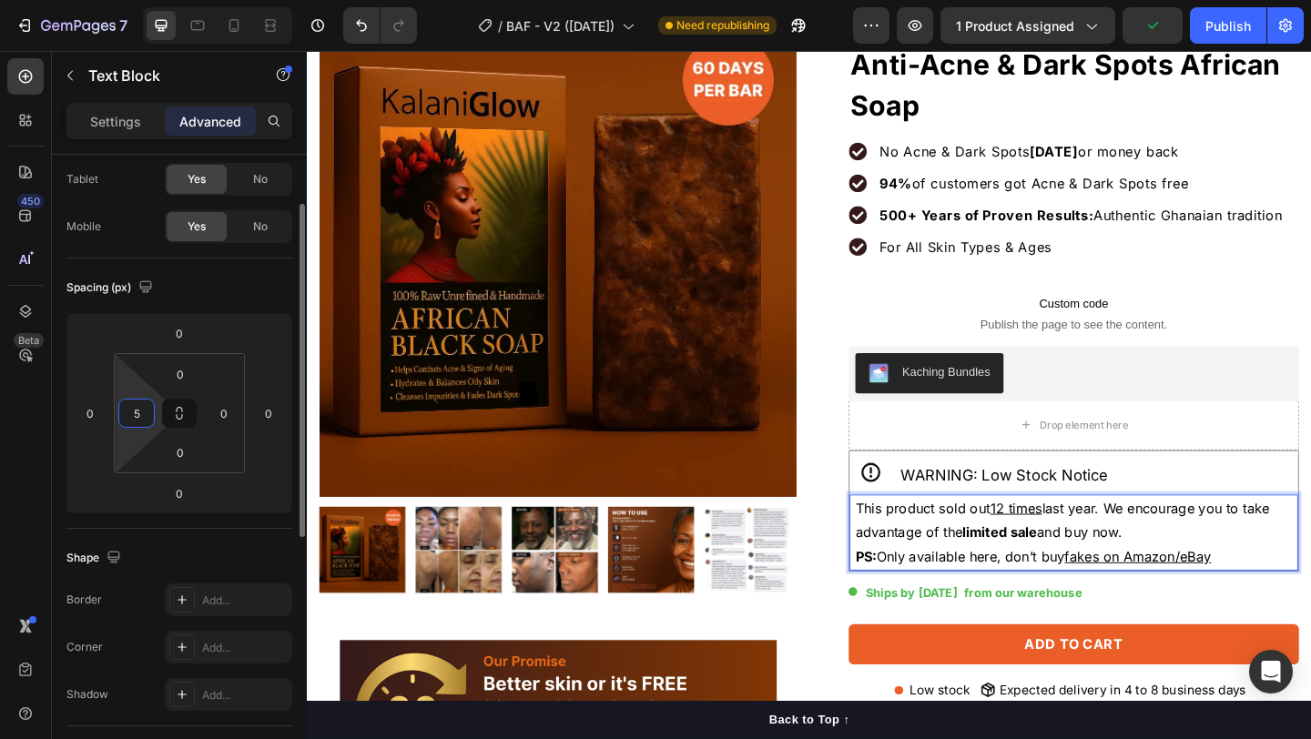
click at [141, 411] on input "5" at bounding box center [136, 413] width 27 height 27
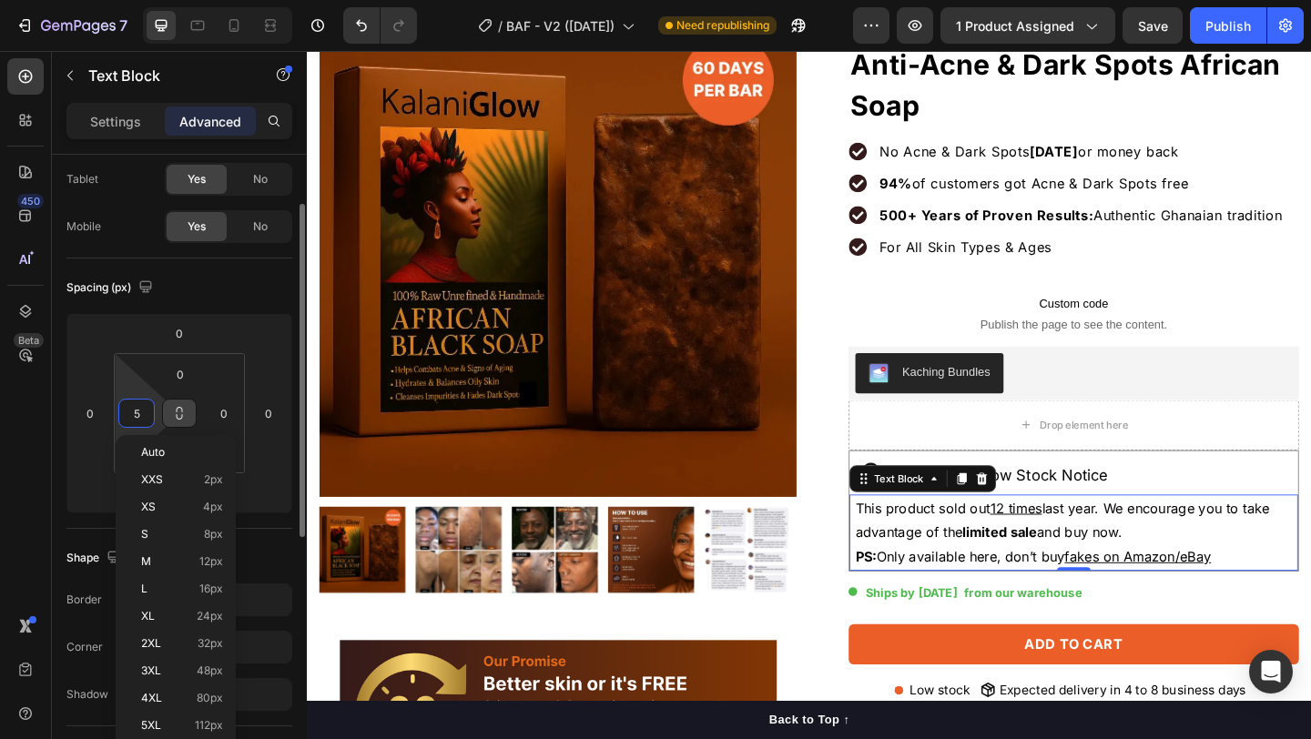
type input "9"
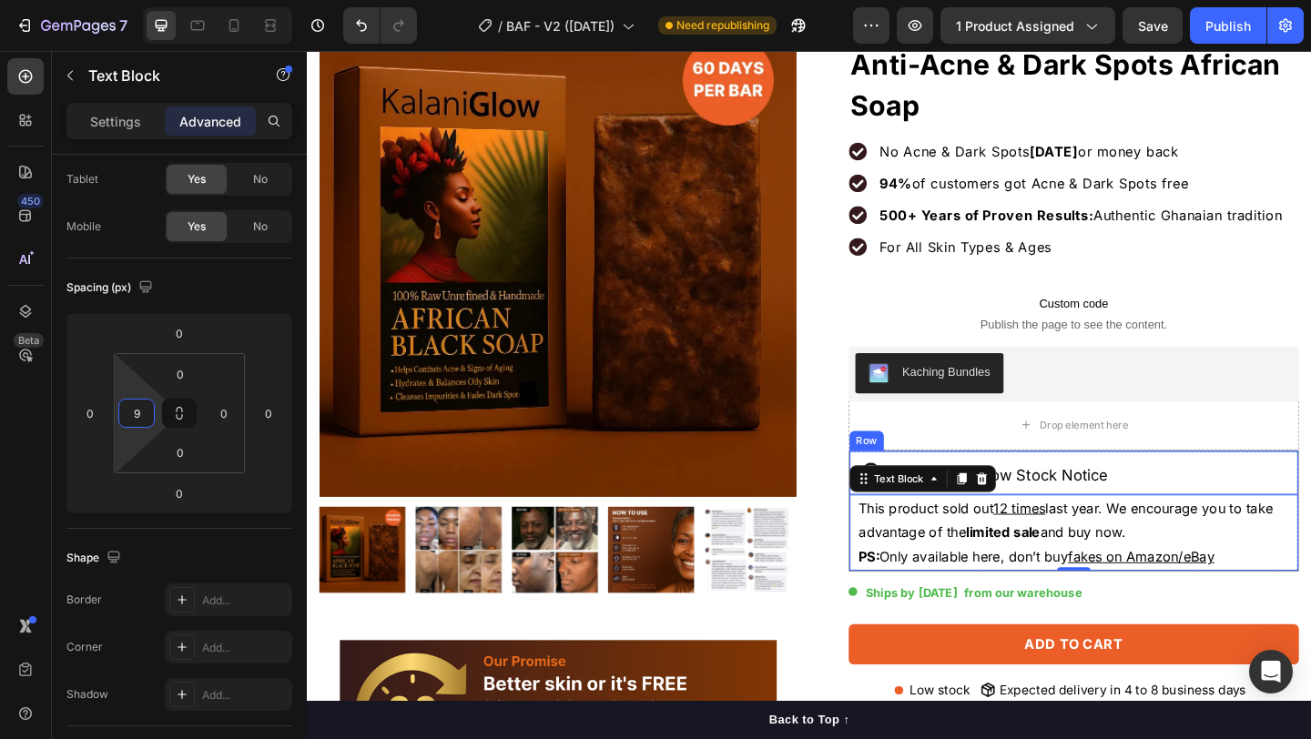
click at [1292, 514] on div "Icon WARNING: Low Stock Notice Heading Row" at bounding box center [1141, 510] width 488 height 48
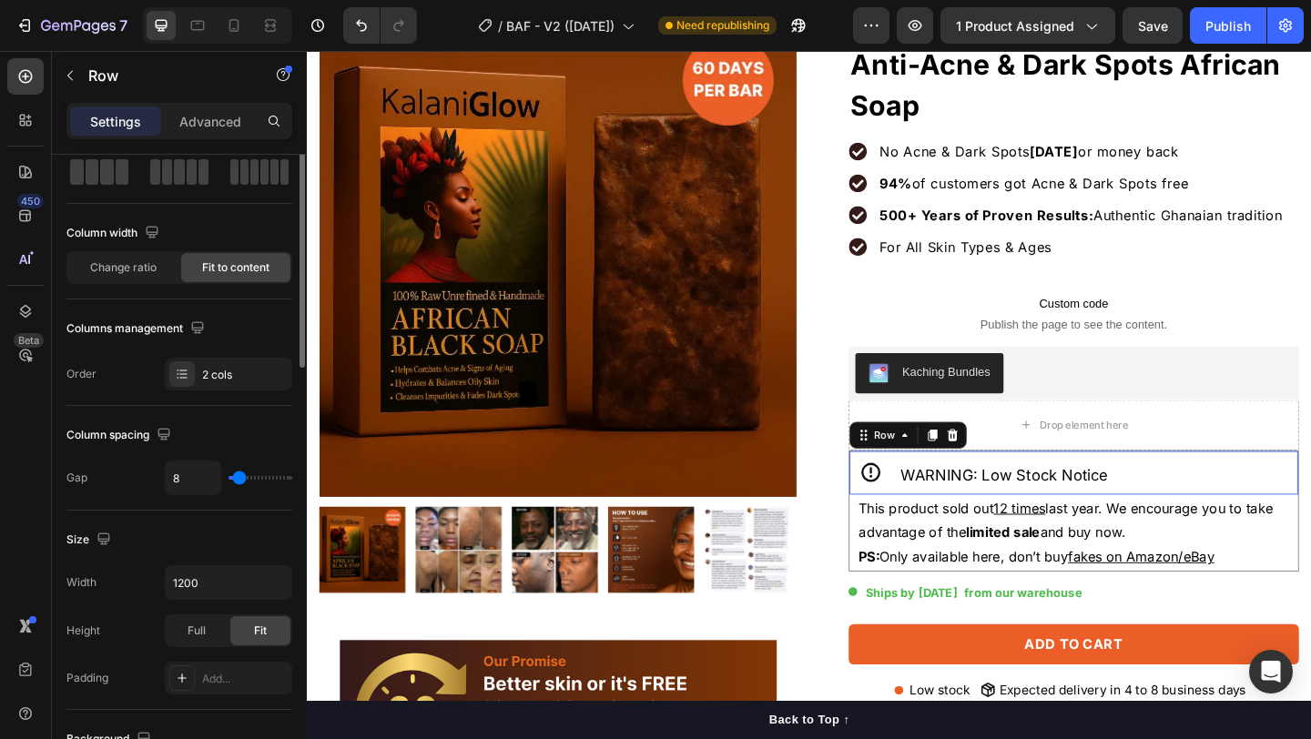
scroll to position [0, 0]
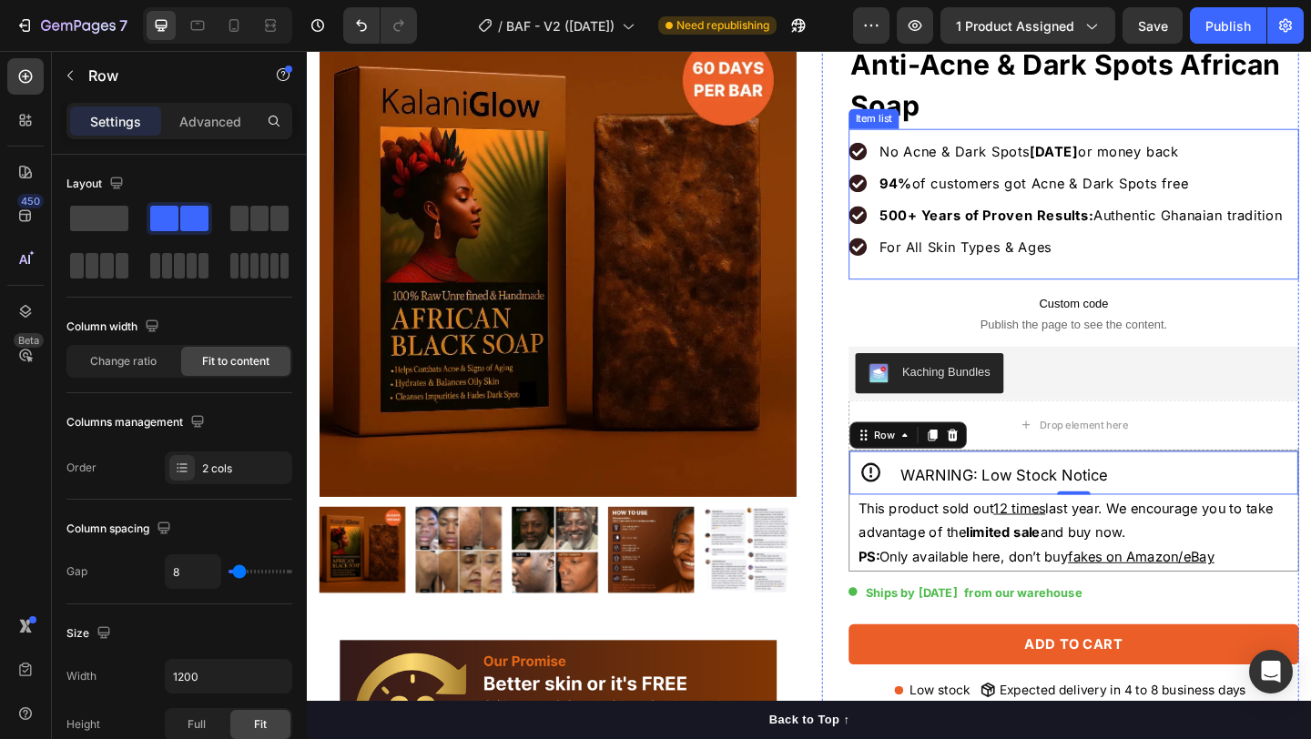
click at [1247, 232] on p "500+ Years of Proven Results: Authentic Ghanaian tradition" at bounding box center [1149, 230] width 439 height 22
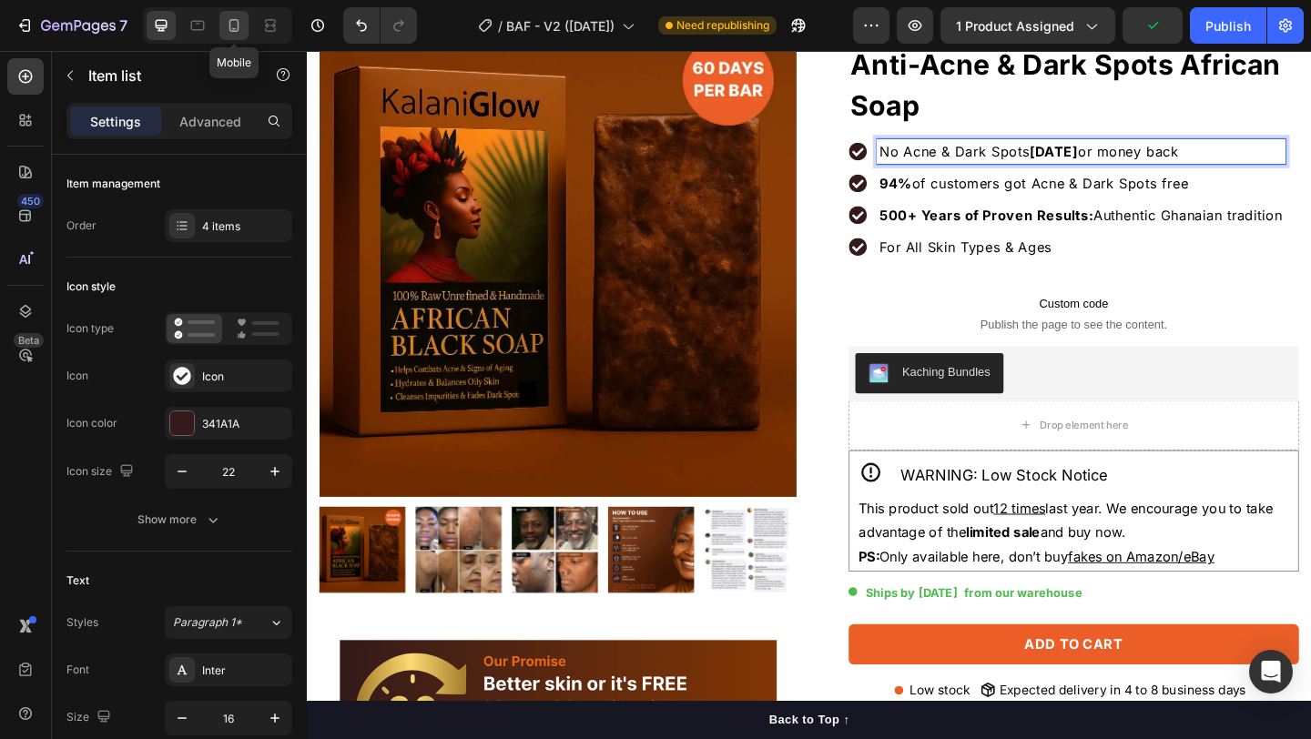
click at [233, 31] on icon at bounding box center [234, 25] width 10 height 13
type input "16"
type input "14"
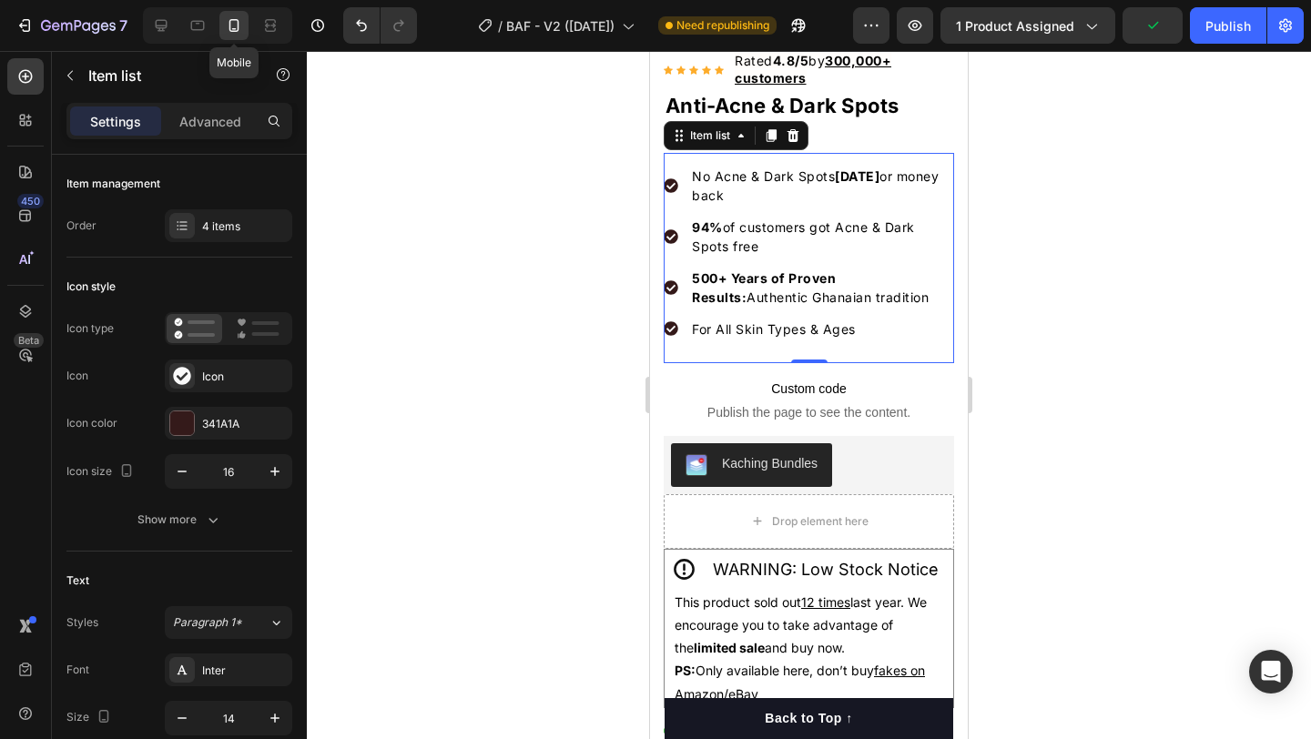
scroll to position [436, 0]
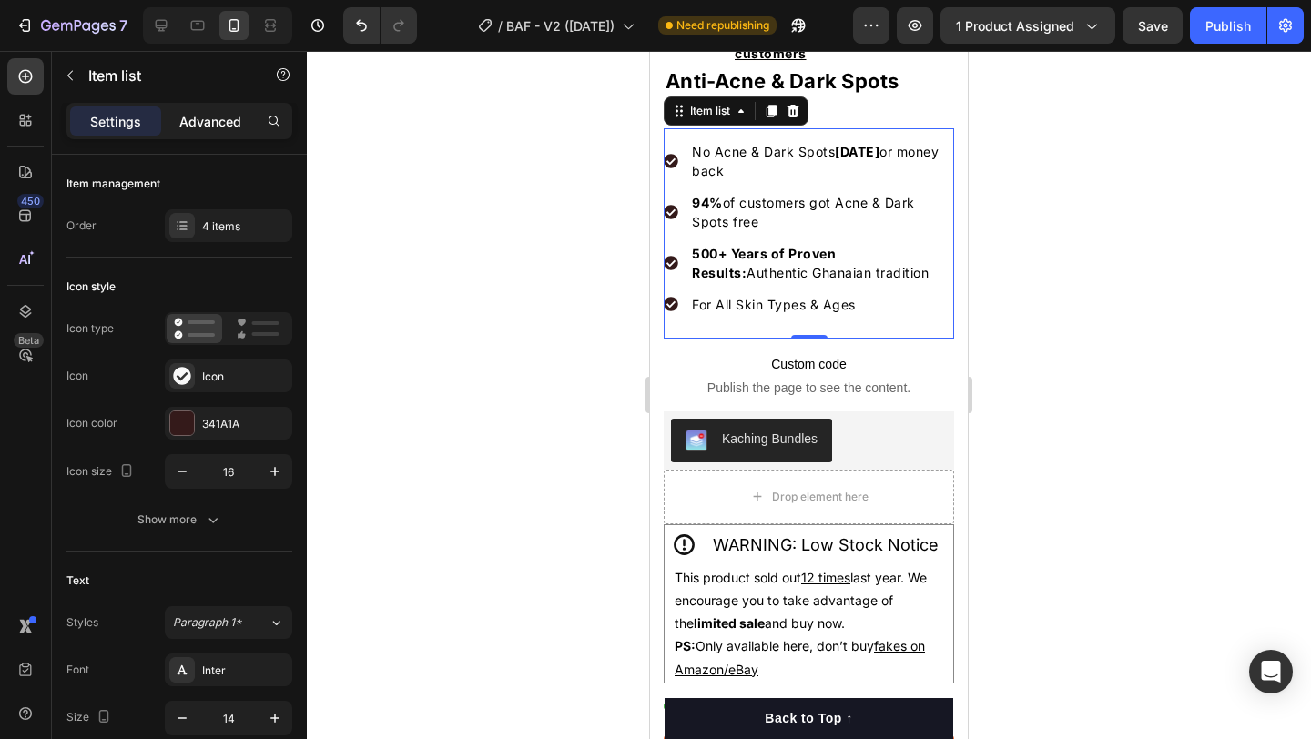
click at [213, 122] on p "Advanced" at bounding box center [210, 121] width 62 height 19
type input "100%"
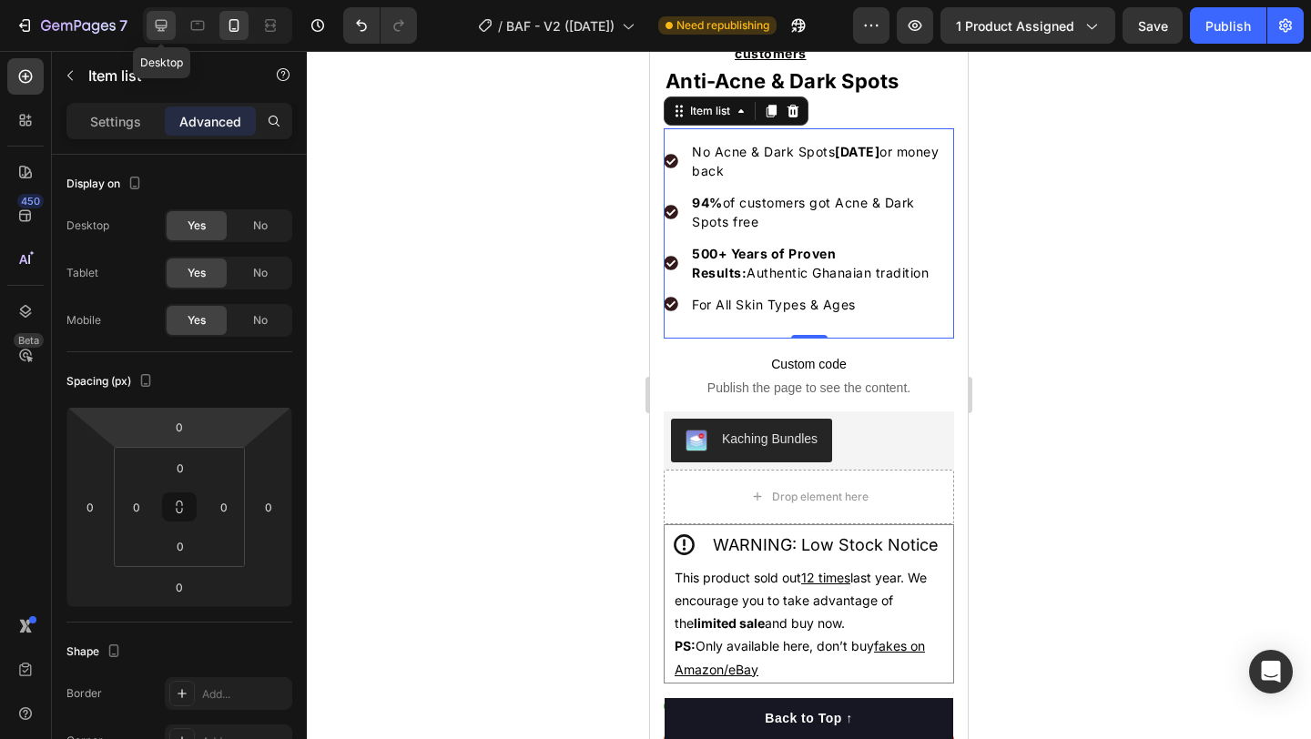
click at [158, 29] on icon at bounding box center [161, 25] width 18 height 18
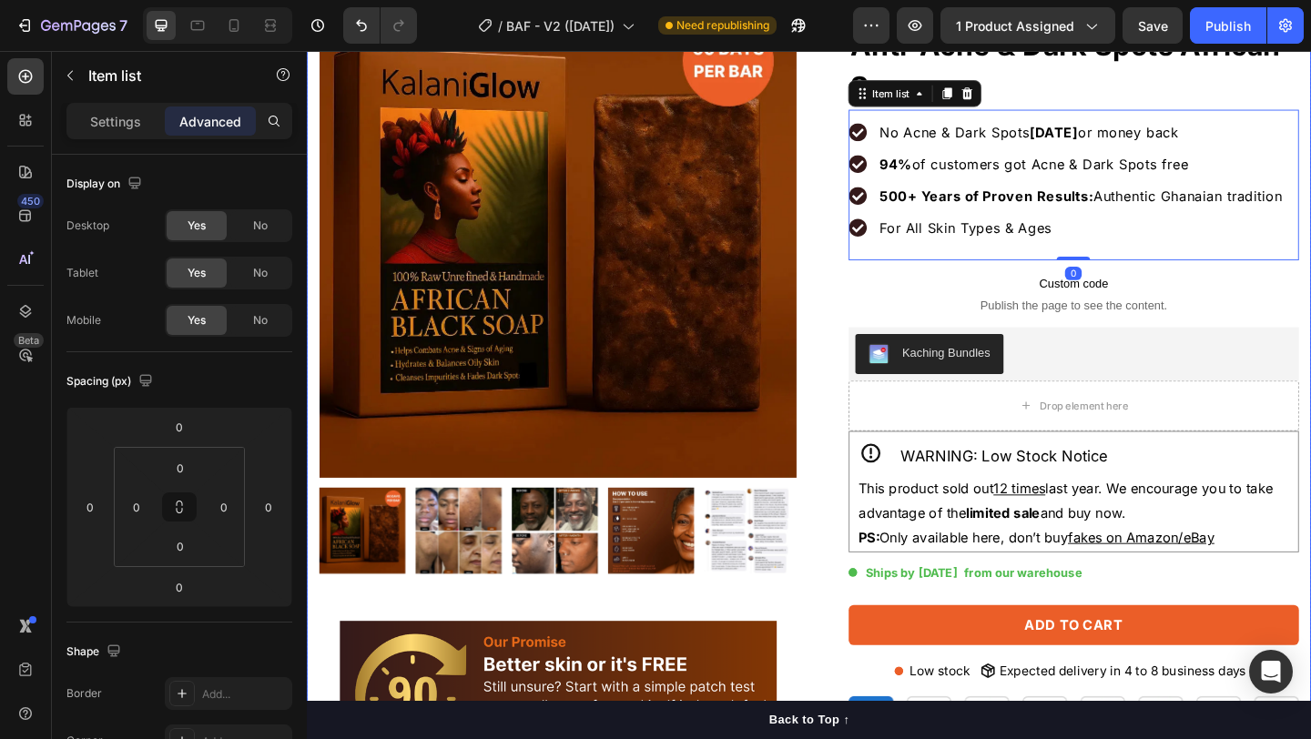
scroll to position [134, 0]
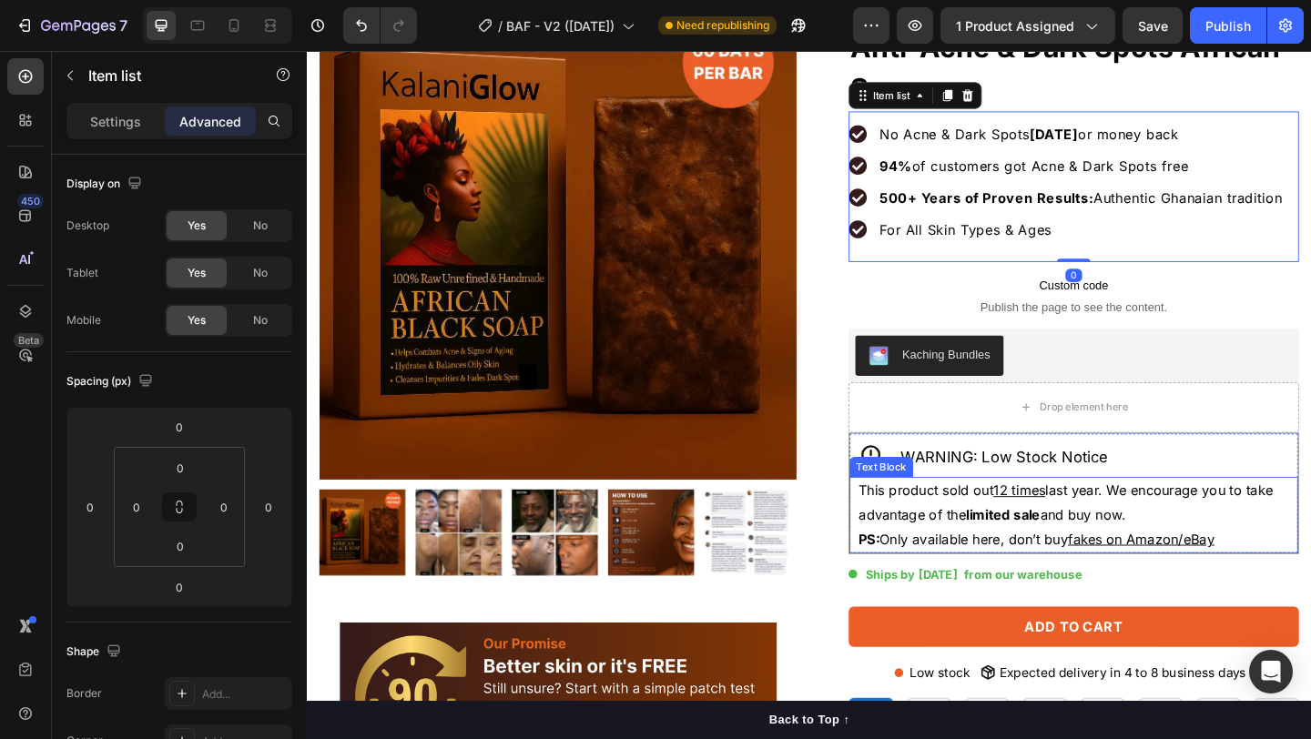
click at [912, 547] on p "This product sold out 12 times last year. We encourage you to take advantage of…" at bounding box center [1145, 542] width 476 height 53
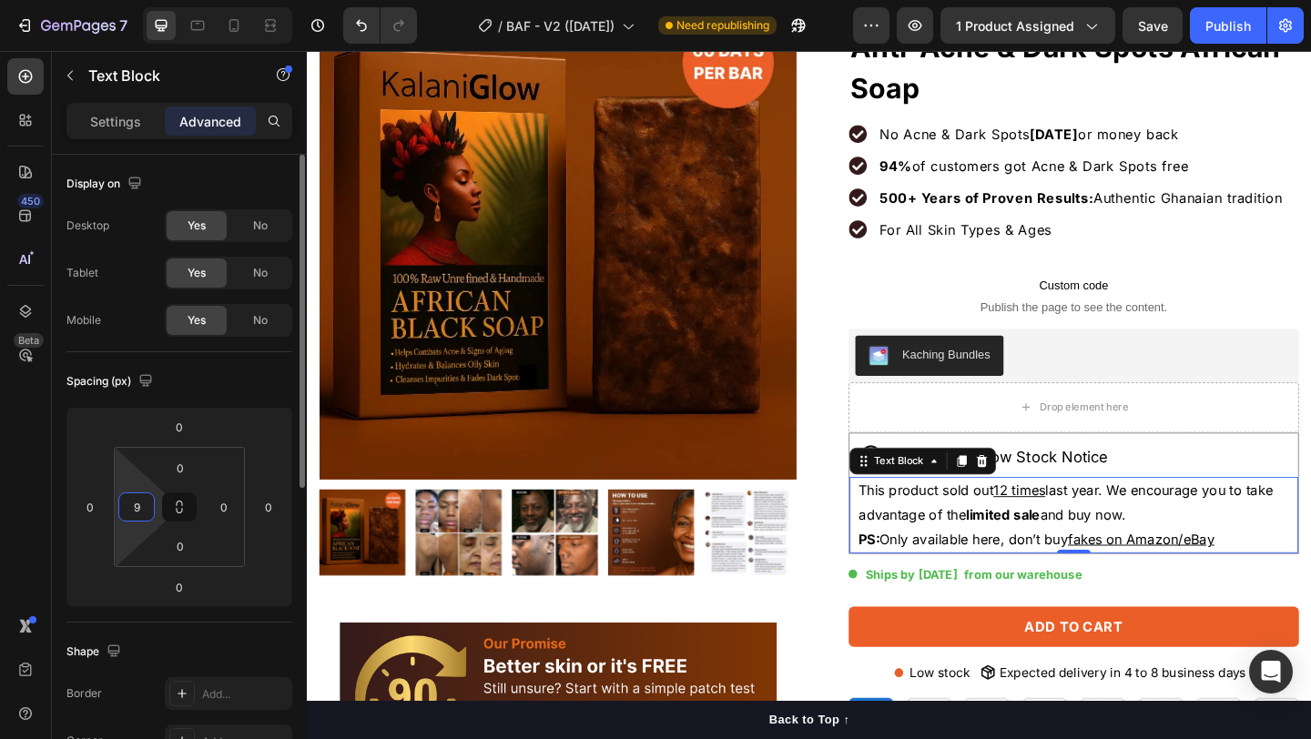
click at [135, 520] on input "9" at bounding box center [136, 506] width 27 height 27
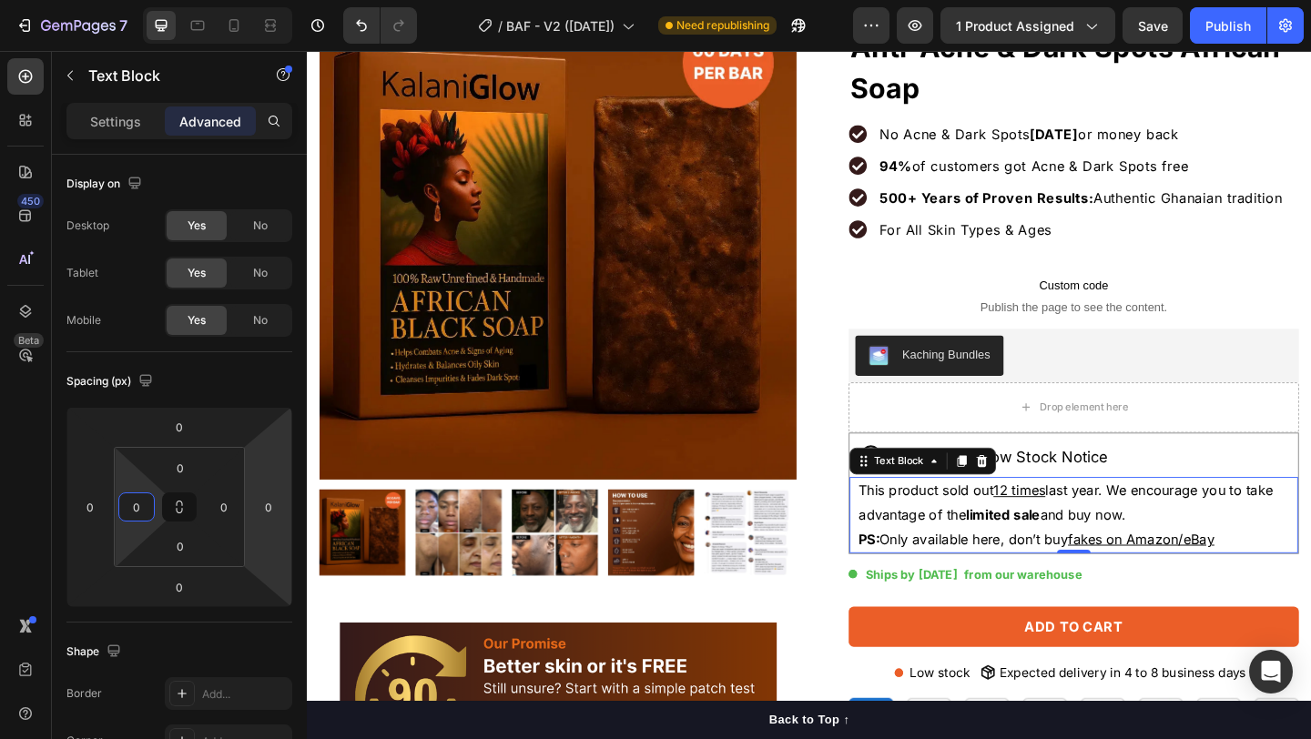
type input "0"
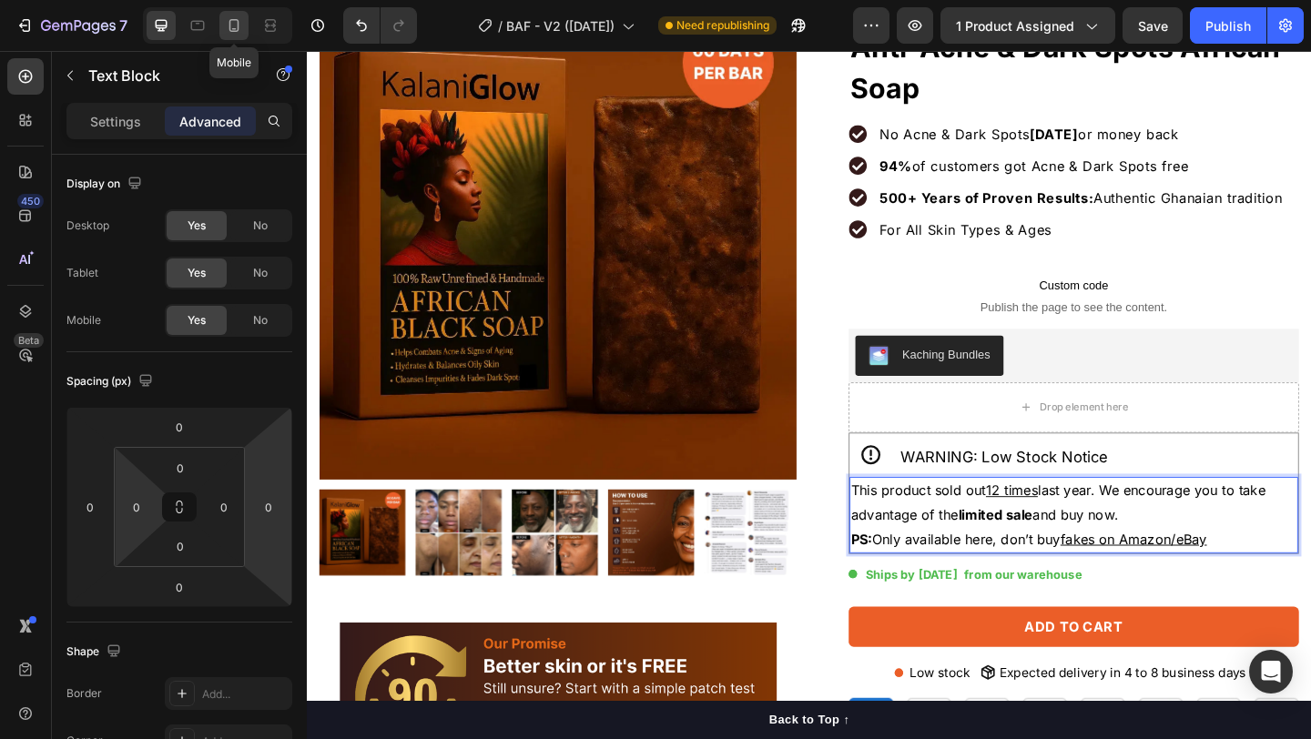
click at [223, 35] on div at bounding box center [233, 25] width 29 height 29
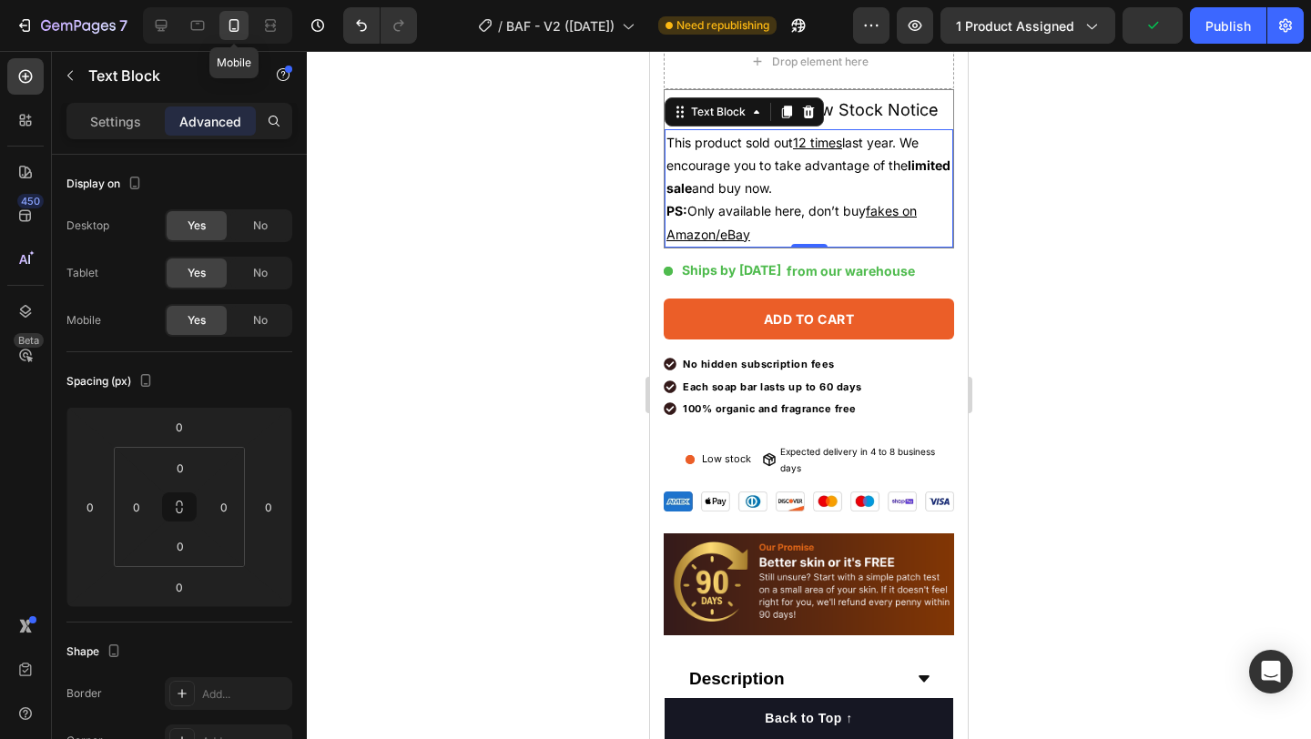
scroll to position [872, 0]
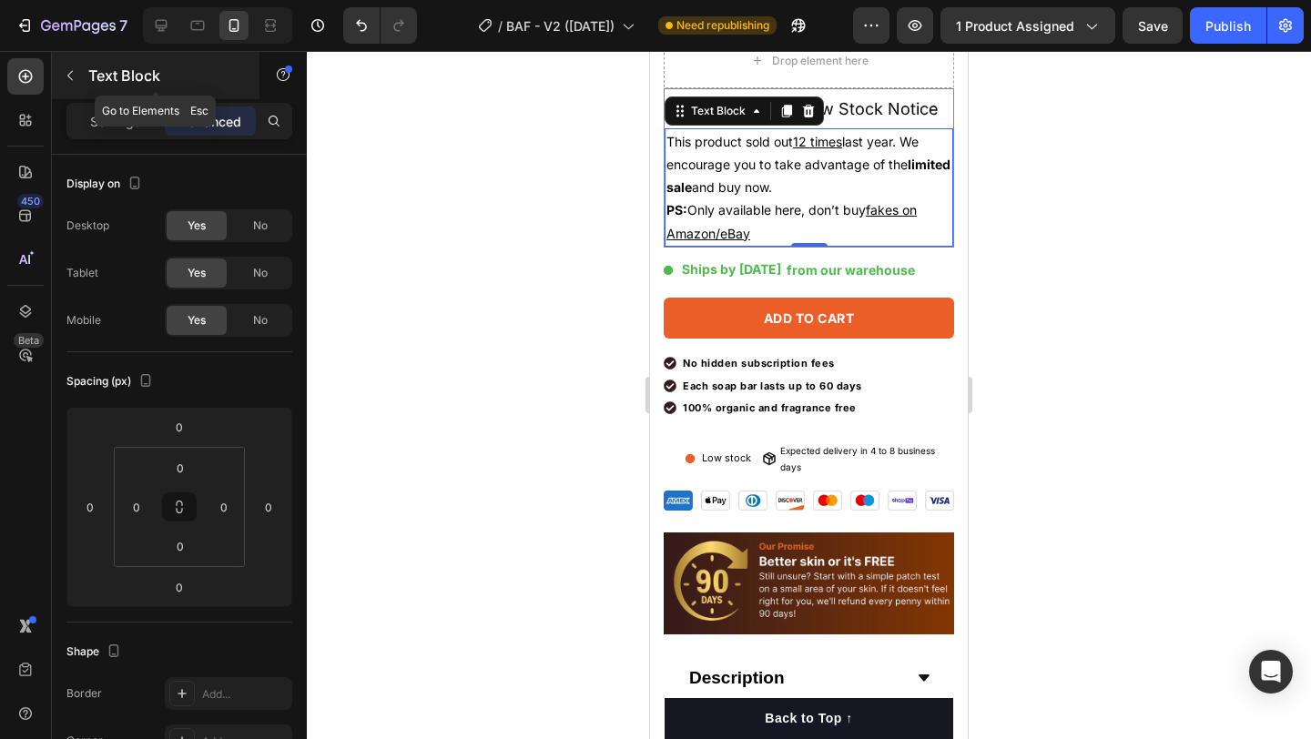
click at [75, 61] on button "button" at bounding box center [70, 75] width 29 height 29
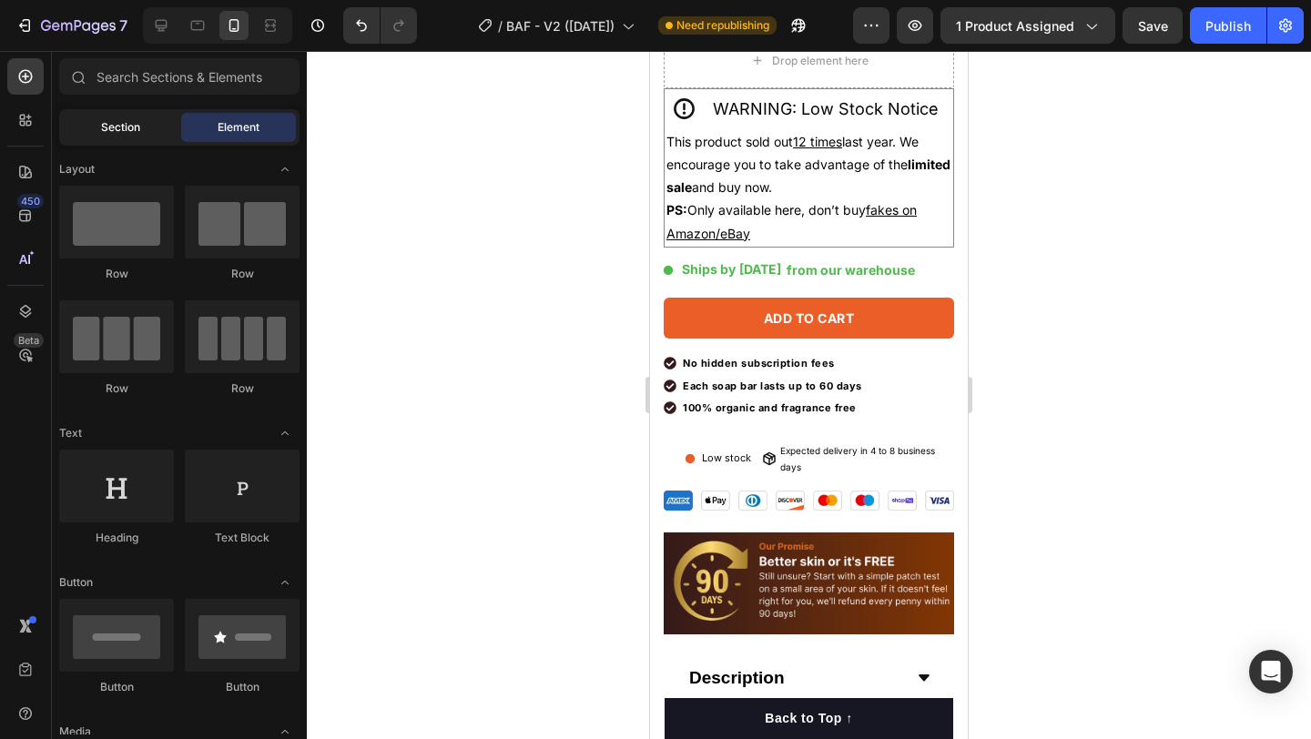
click at [137, 135] on span "Section" at bounding box center [120, 127] width 39 height 16
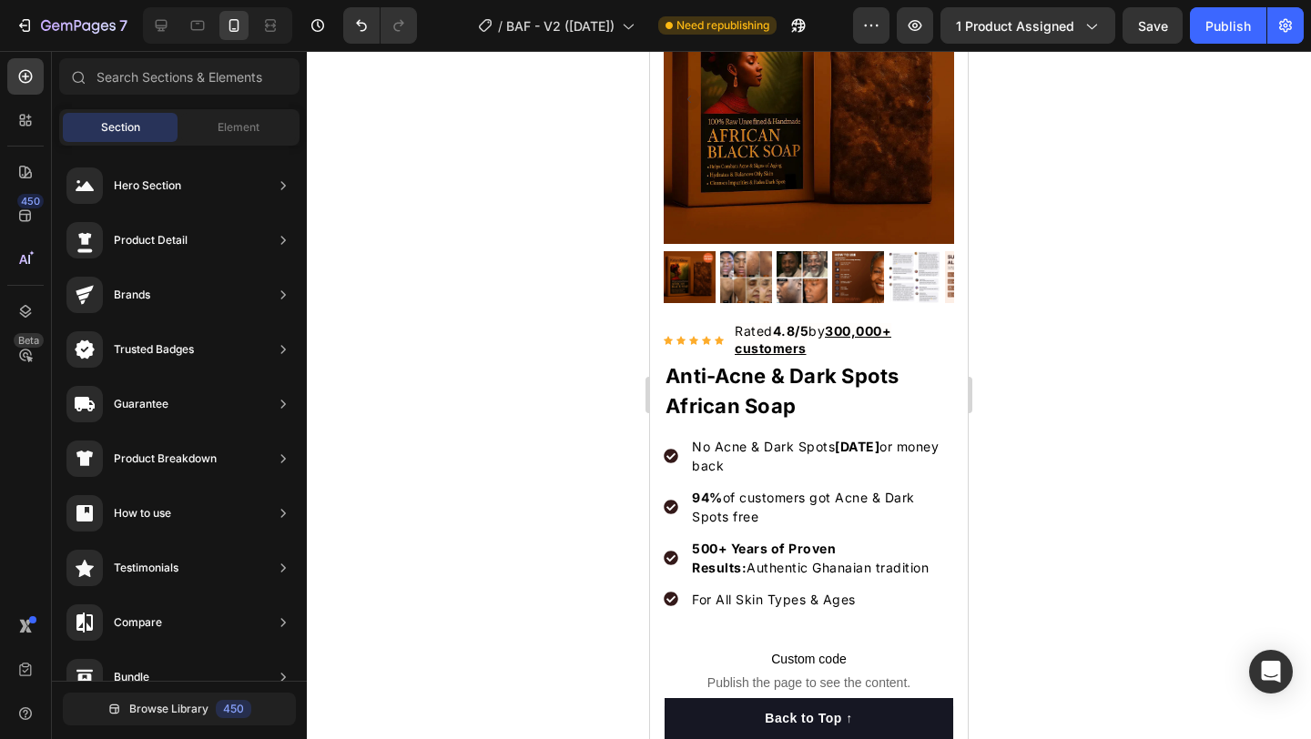
scroll to position [0, 0]
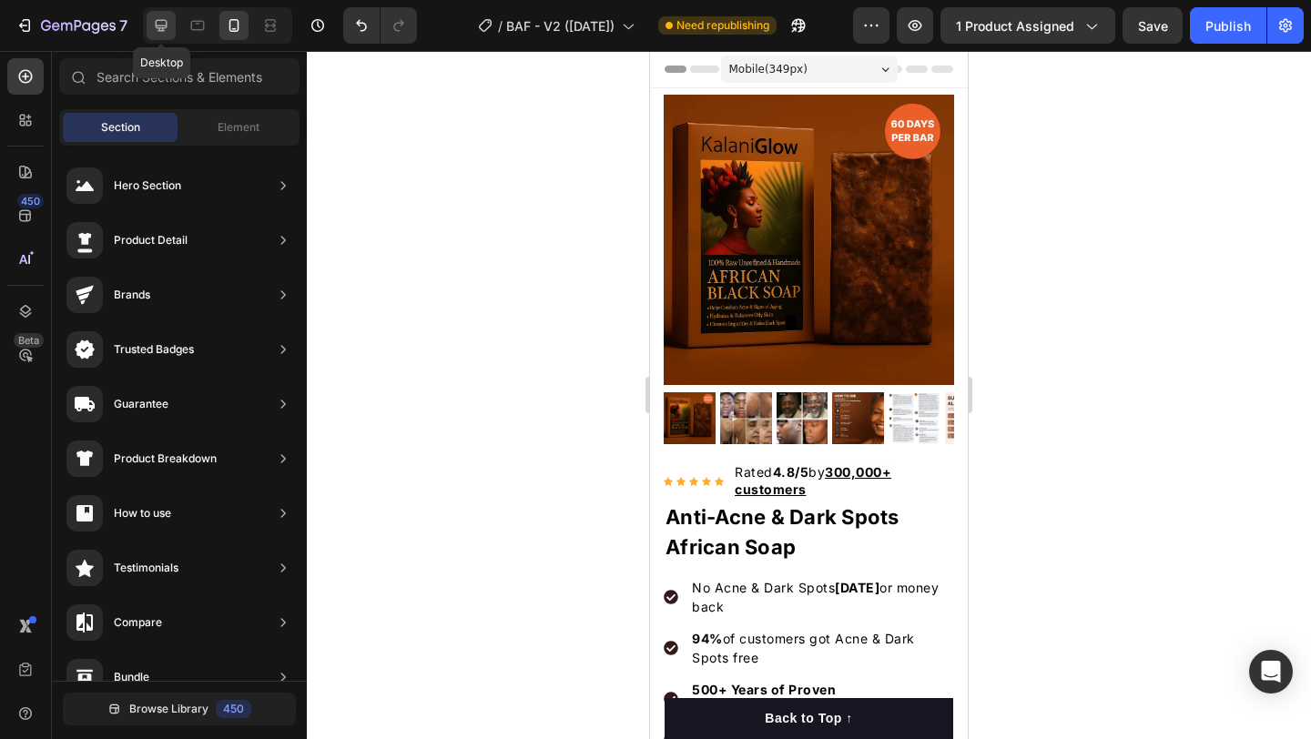
click at [158, 22] on icon at bounding box center [161, 25] width 18 height 18
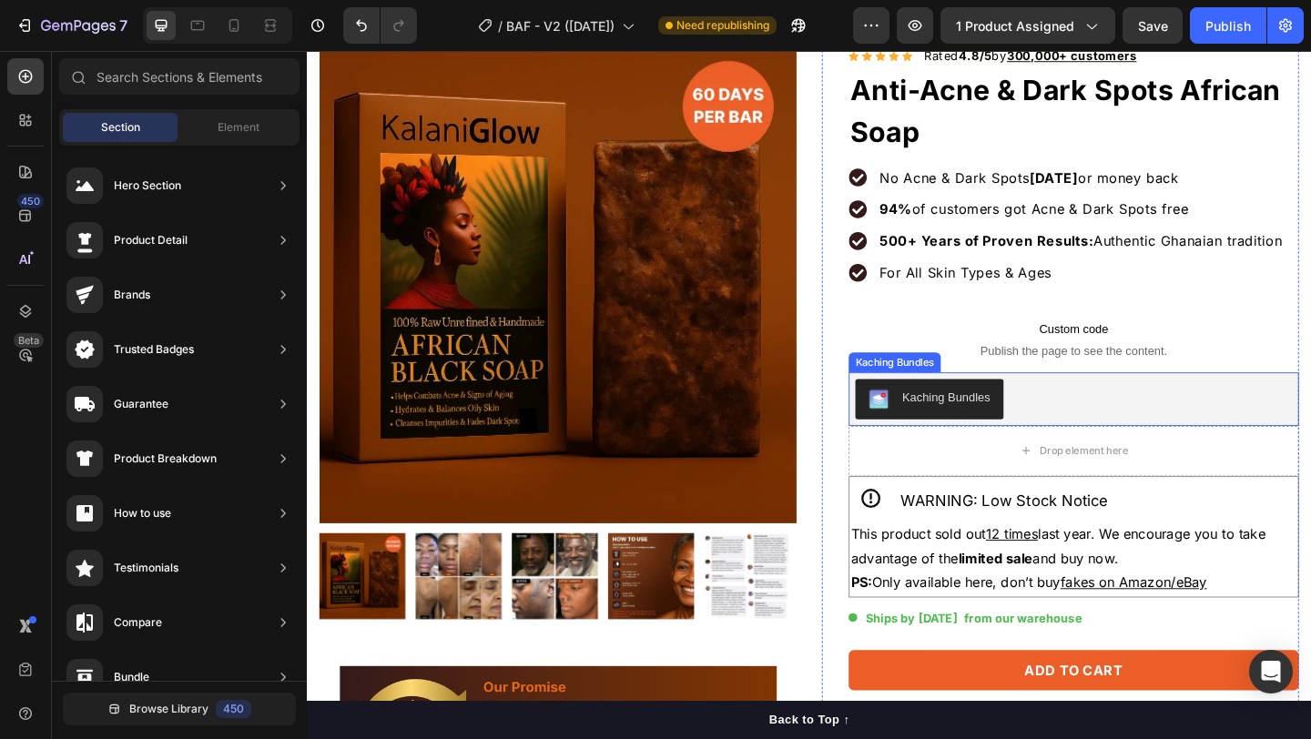
scroll to position [211, 0]
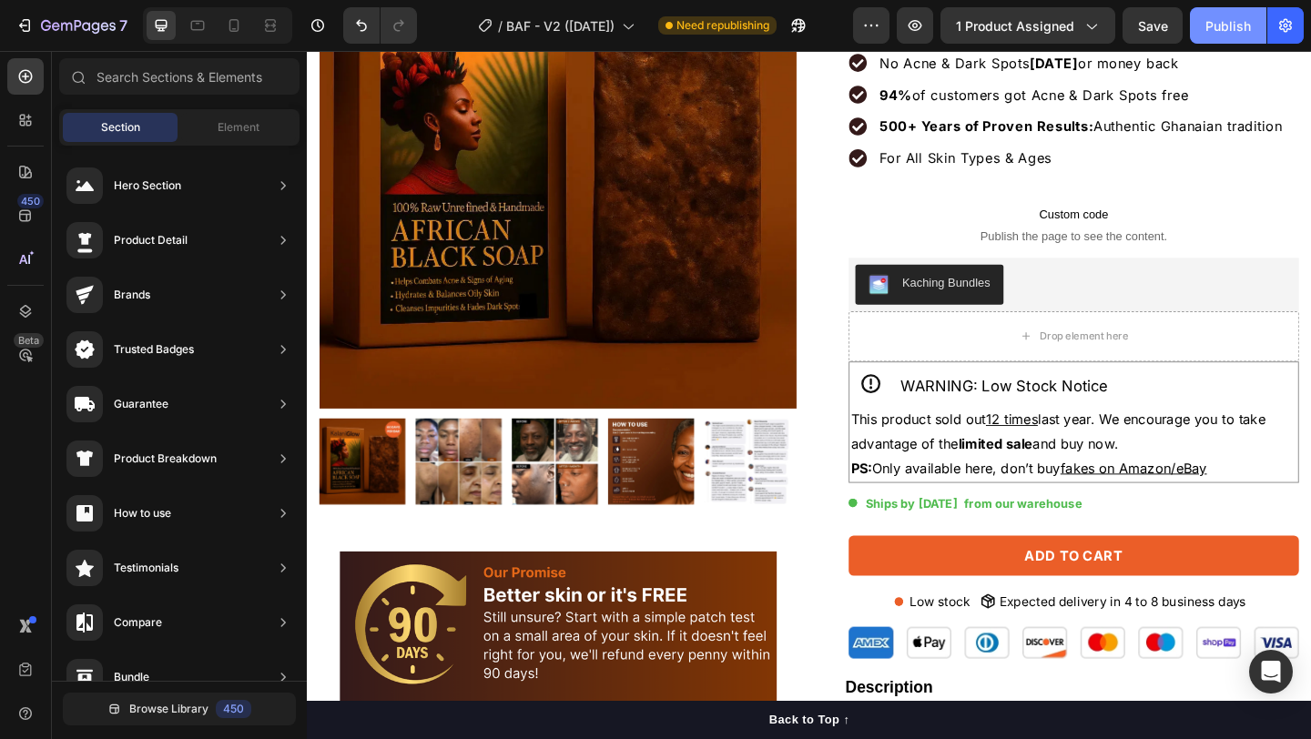
click at [1223, 26] on div "Publish" at bounding box center [1228, 25] width 46 height 19
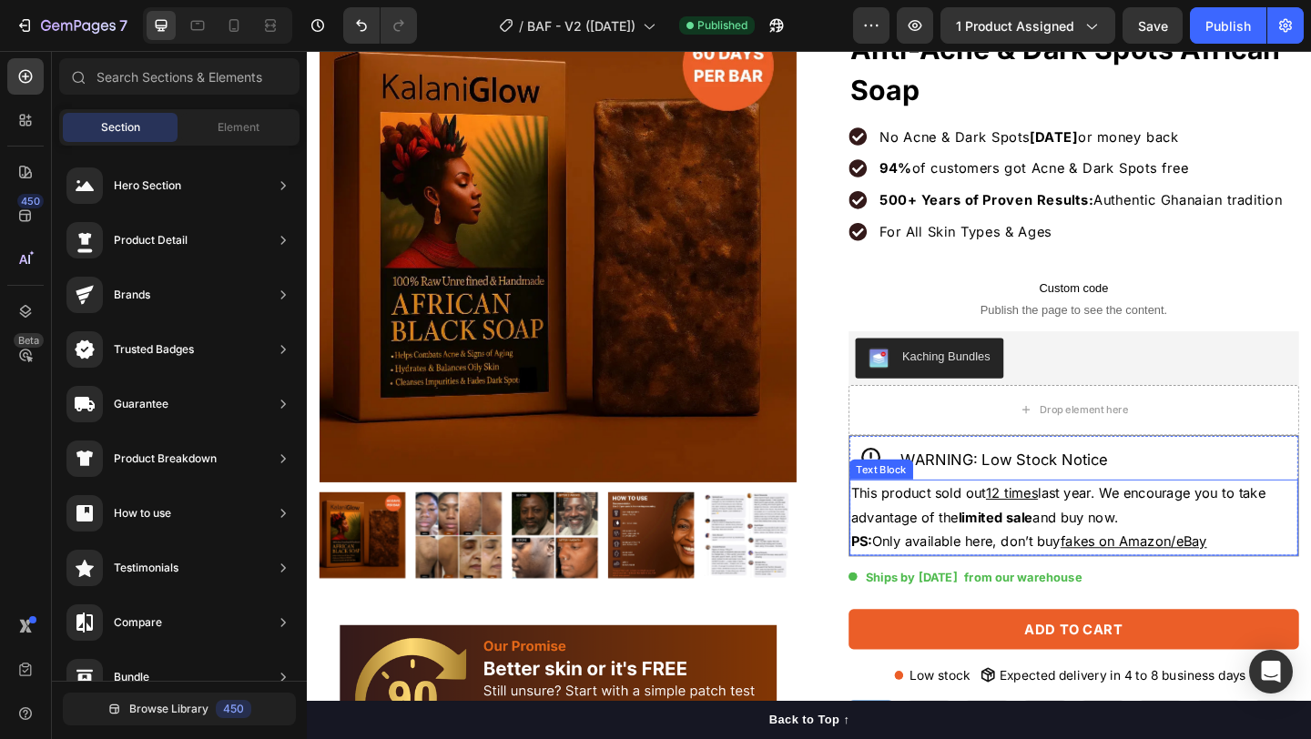
scroll to position [0, 0]
